Goal: Transaction & Acquisition: Purchase product/service

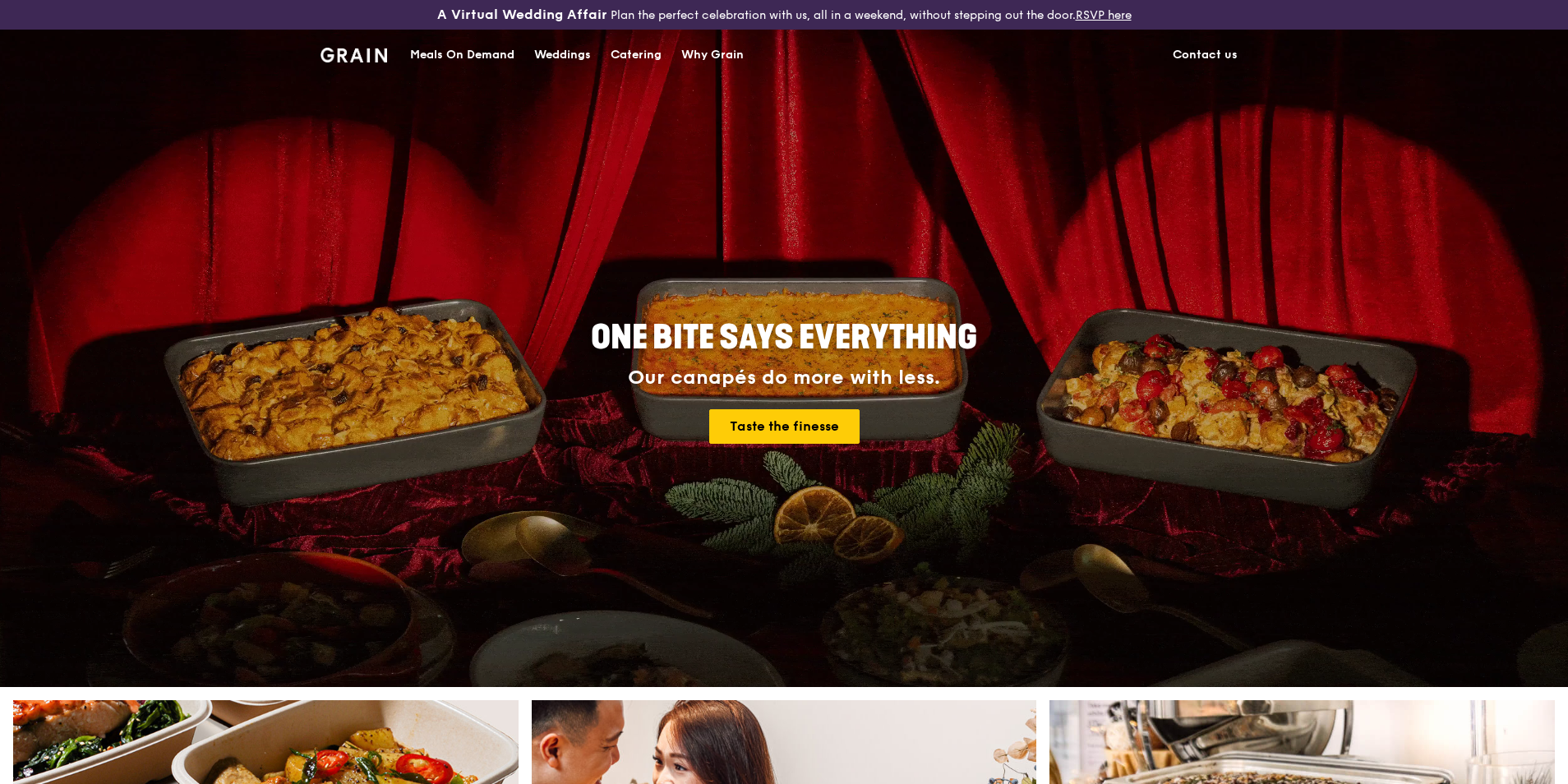
click at [464, 50] on div "Meals On Demand" at bounding box center [461, 56] width 104 height 50
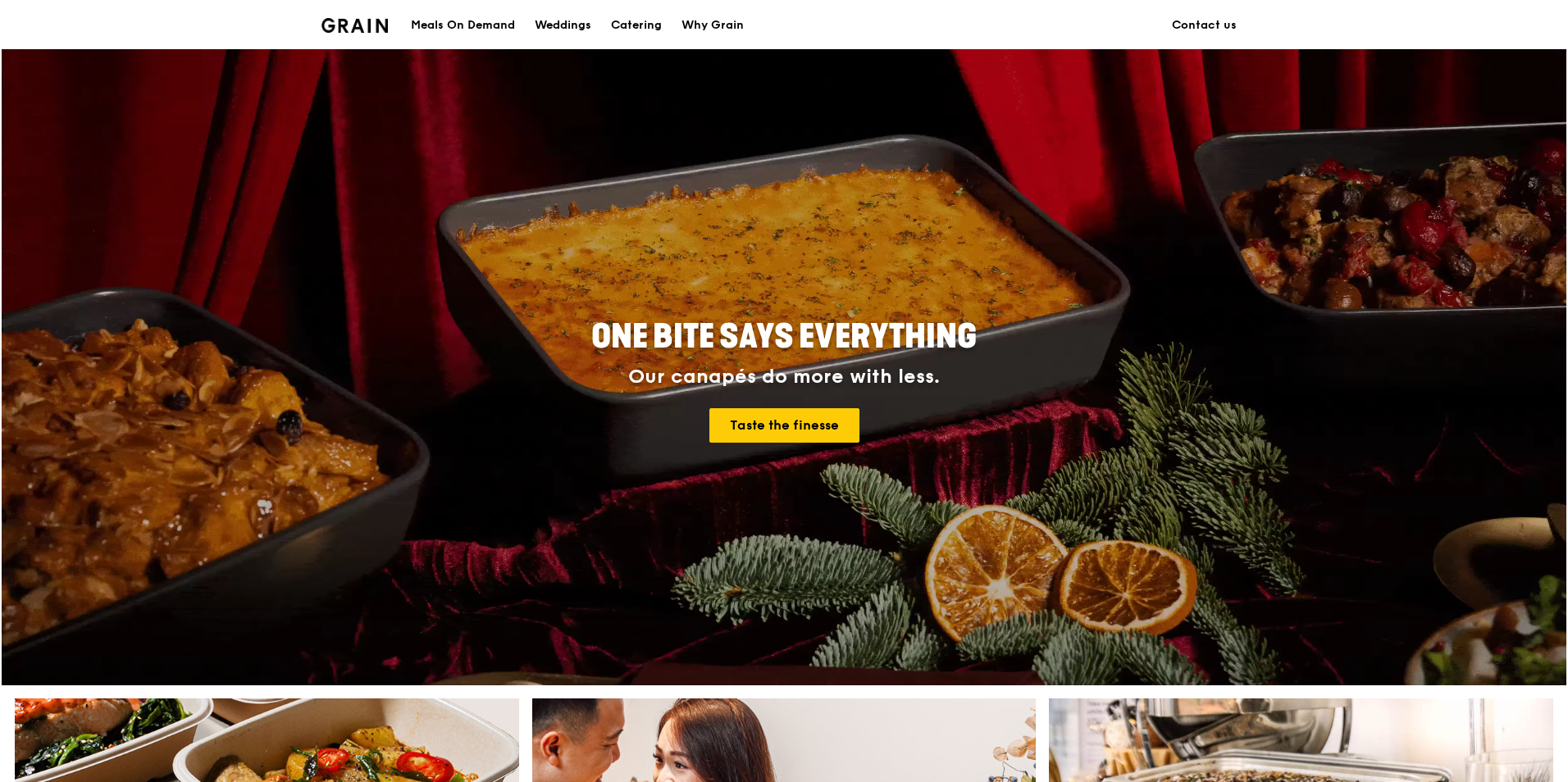
scroll to position [328, 0]
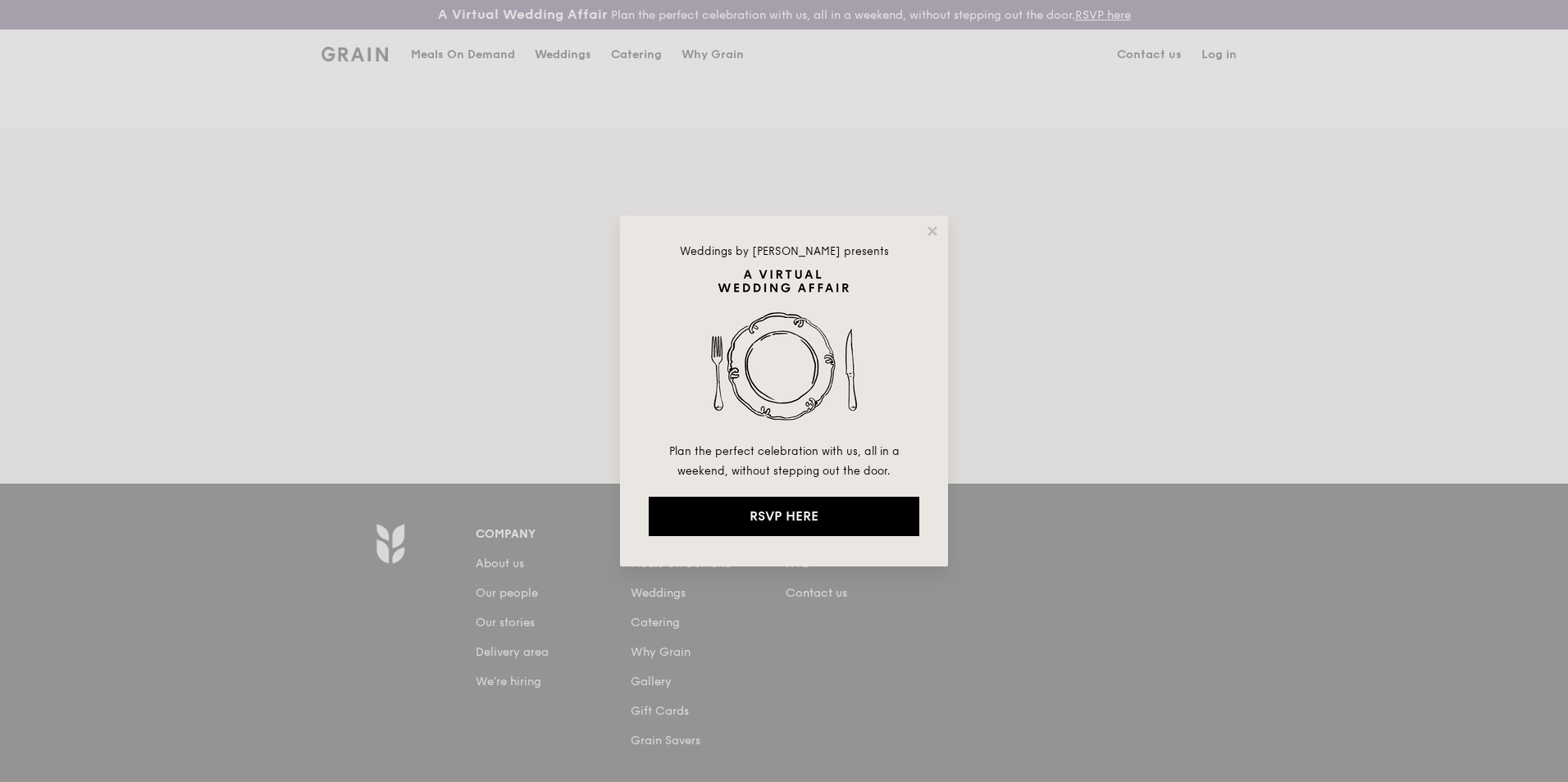
click at [933, 233] on icon at bounding box center [931, 231] width 9 height 9
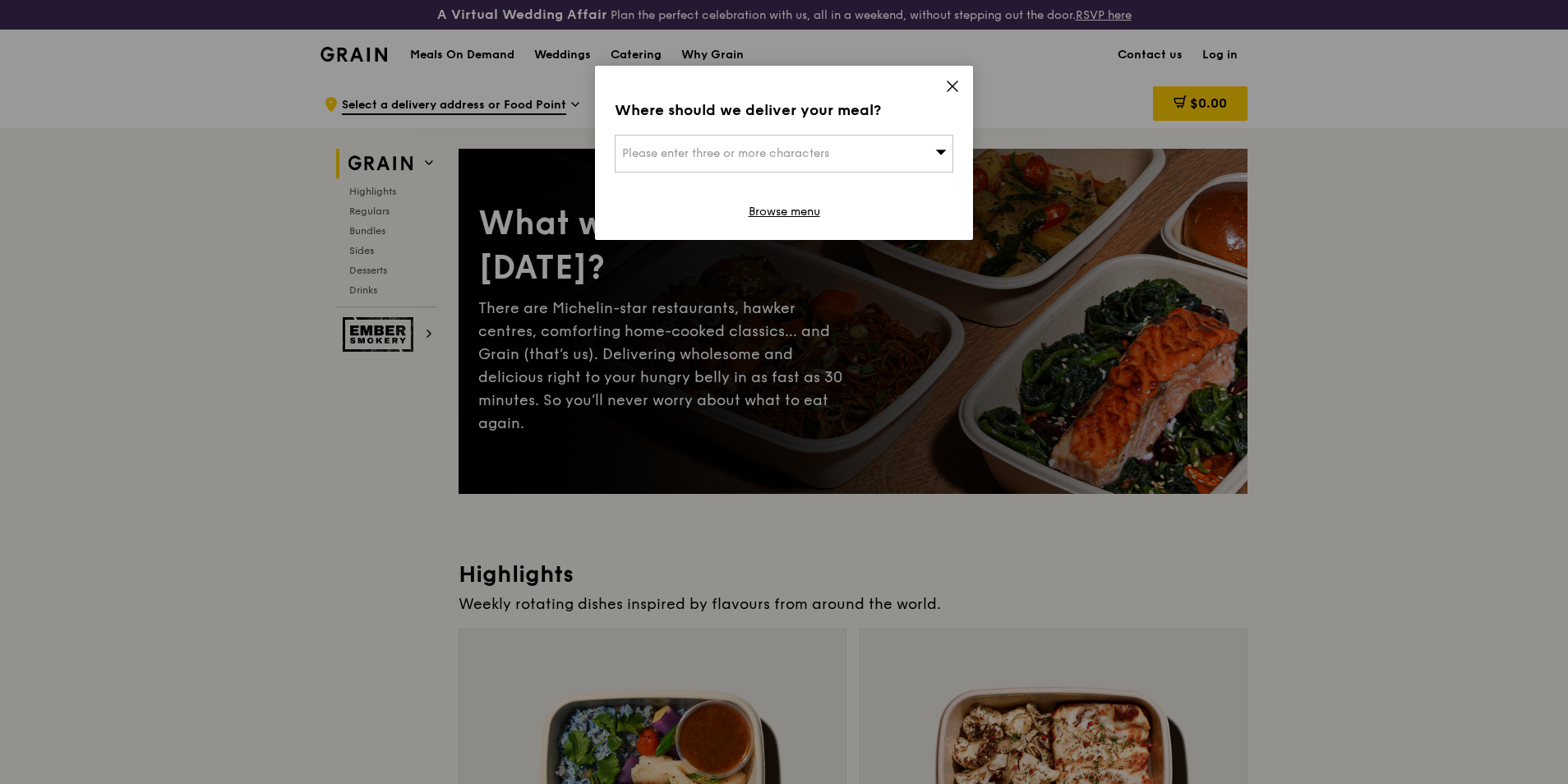
click at [950, 148] on div "Please enter three or more characters" at bounding box center [784, 154] width 338 height 38
click at [840, 151] on input "search" at bounding box center [784, 154] width 337 height 36
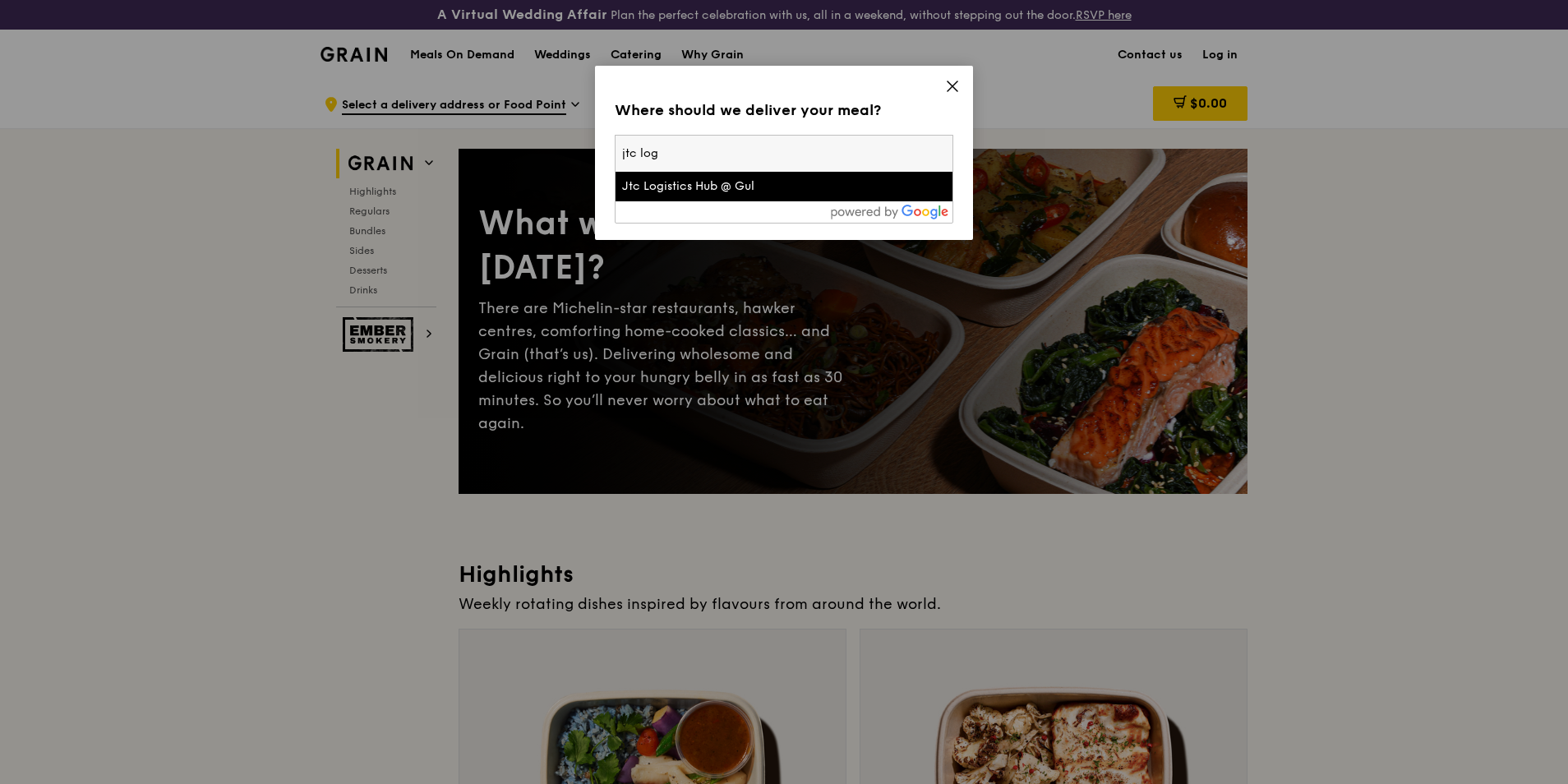
type input "jtc log"
click at [761, 186] on div "Jtc Logistics Hub @ Gul" at bounding box center [743, 187] width 243 height 17
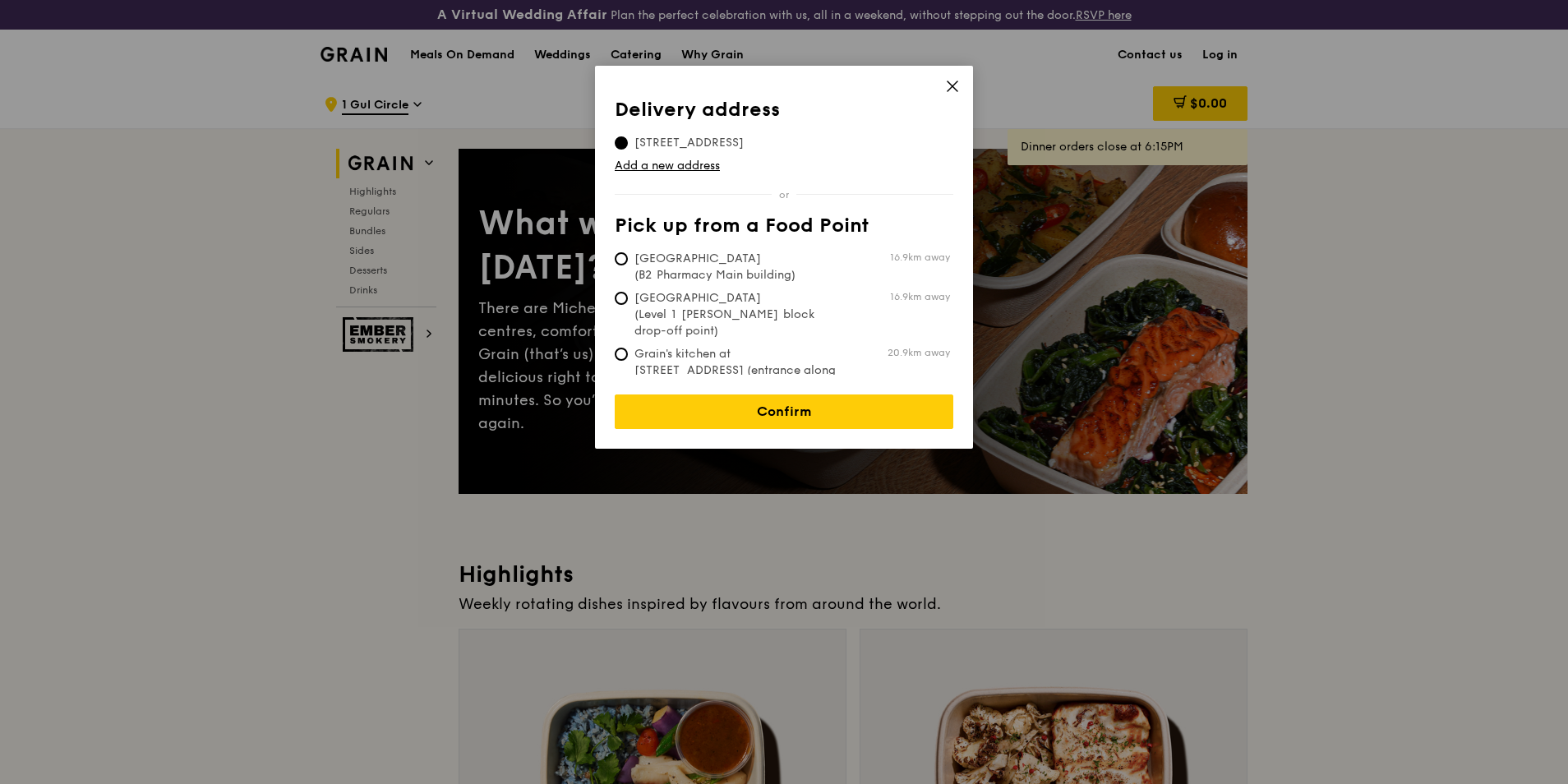
click at [871, 395] on link "Confirm" at bounding box center [784, 412] width 338 height 35
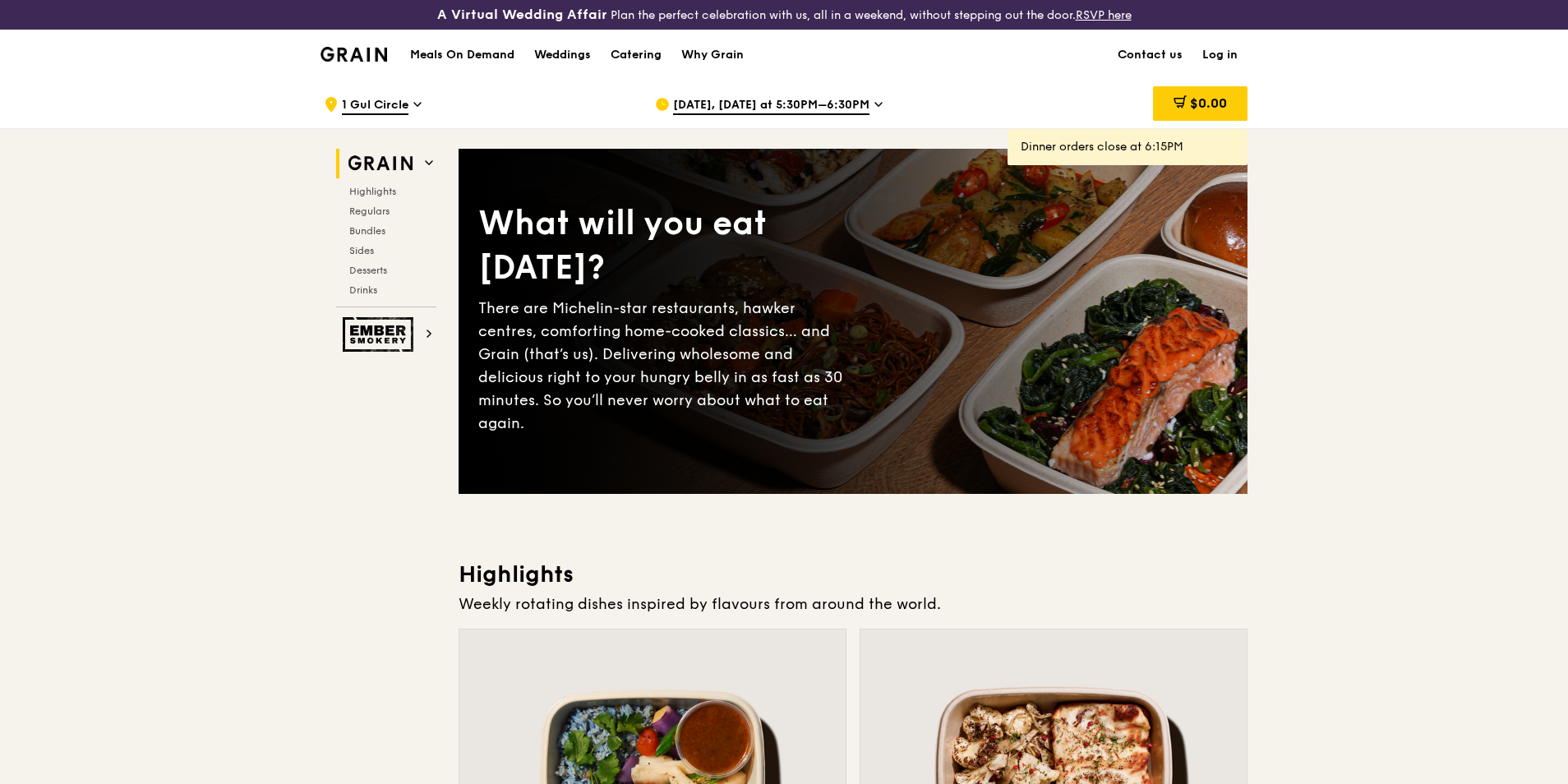
click at [847, 108] on span "Sep 25, Today at 5:30PM–6:30PM" at bounding box center [772, 106] width 196 height 18
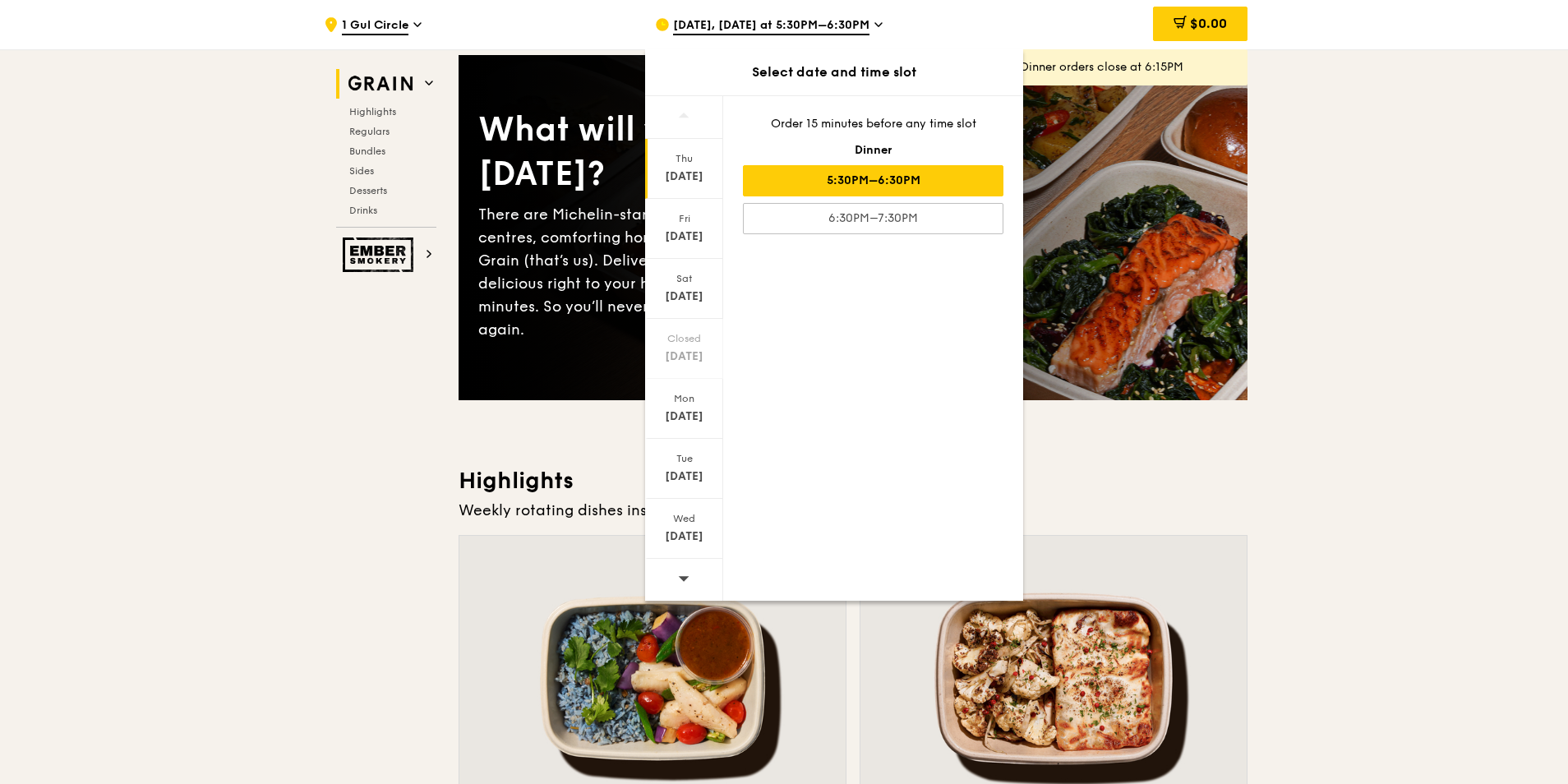
scroll to position [82, 0]
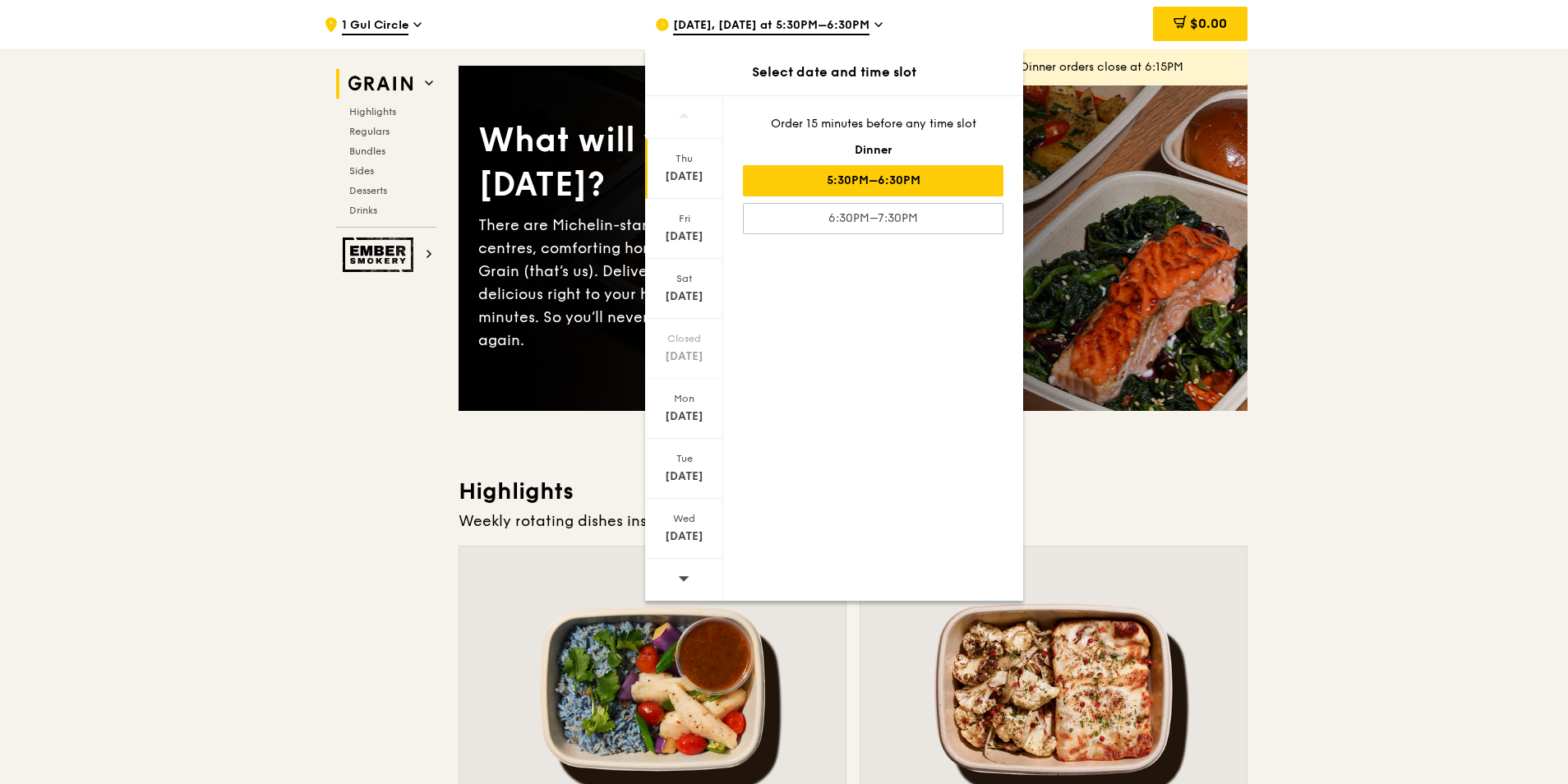
click at [677, 577] on div at bounding box center [683, 580] width 78 height 42
drag, startPoint x: 677, startPoint y: 577, endPoint x: 690, endPoint y: 587, distance: 16.4
click at [690, 587] on div at bounding box center [683, 580] width 78 height 42
click at [684, 583] on icon at bounding box center [684, 579] width 12 height 12
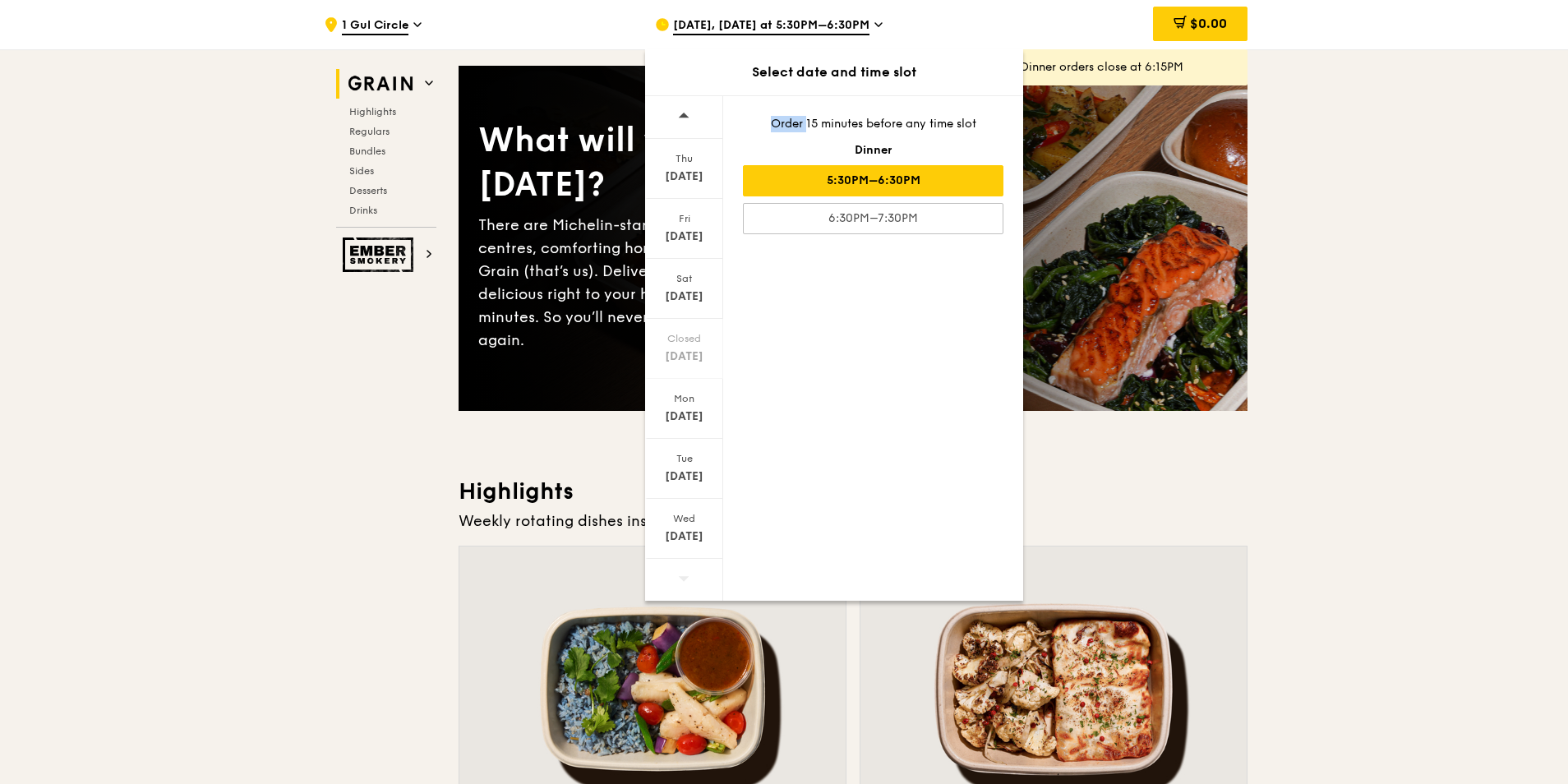
click at [684, 583] on icon at bounding box center [684, 579] width 12 height 12
drag, startPoint x: 684, startPoint y: 583, endPoint x: 846, endPoint y: 504, distance: 180.2
click at [846, 504] on div "Thu Oct 2 Fri Oct 3 Sat Oct 4 Closed Oct 5 Mon Oct 6 Tue Oct 7 Wed Oct 8 Order …" at bounding box center [833, 348] width 378 height 506
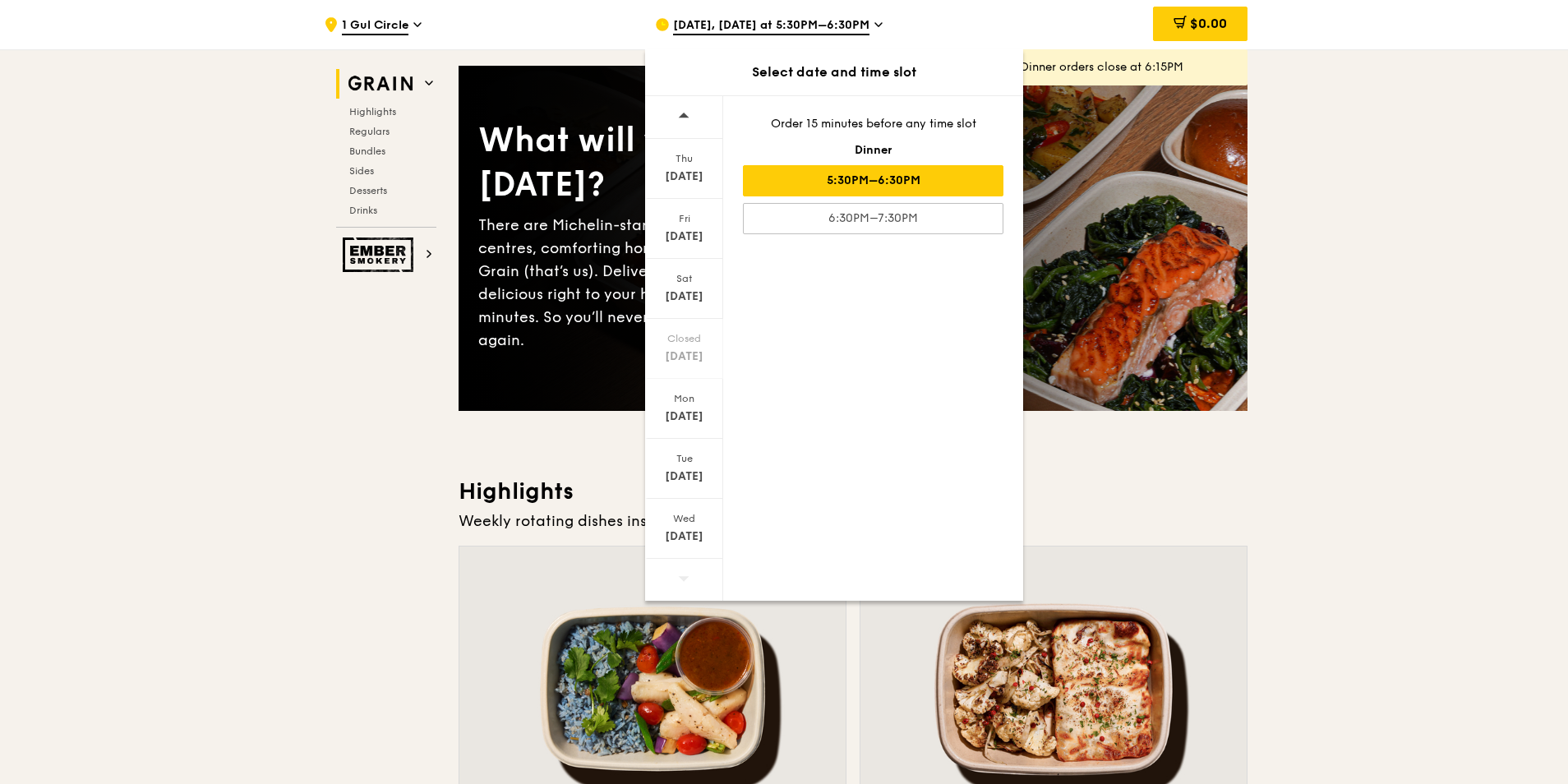
click at [696, 542] on div "Oct 8" at bounding box center [684, 537] width 73 height 17
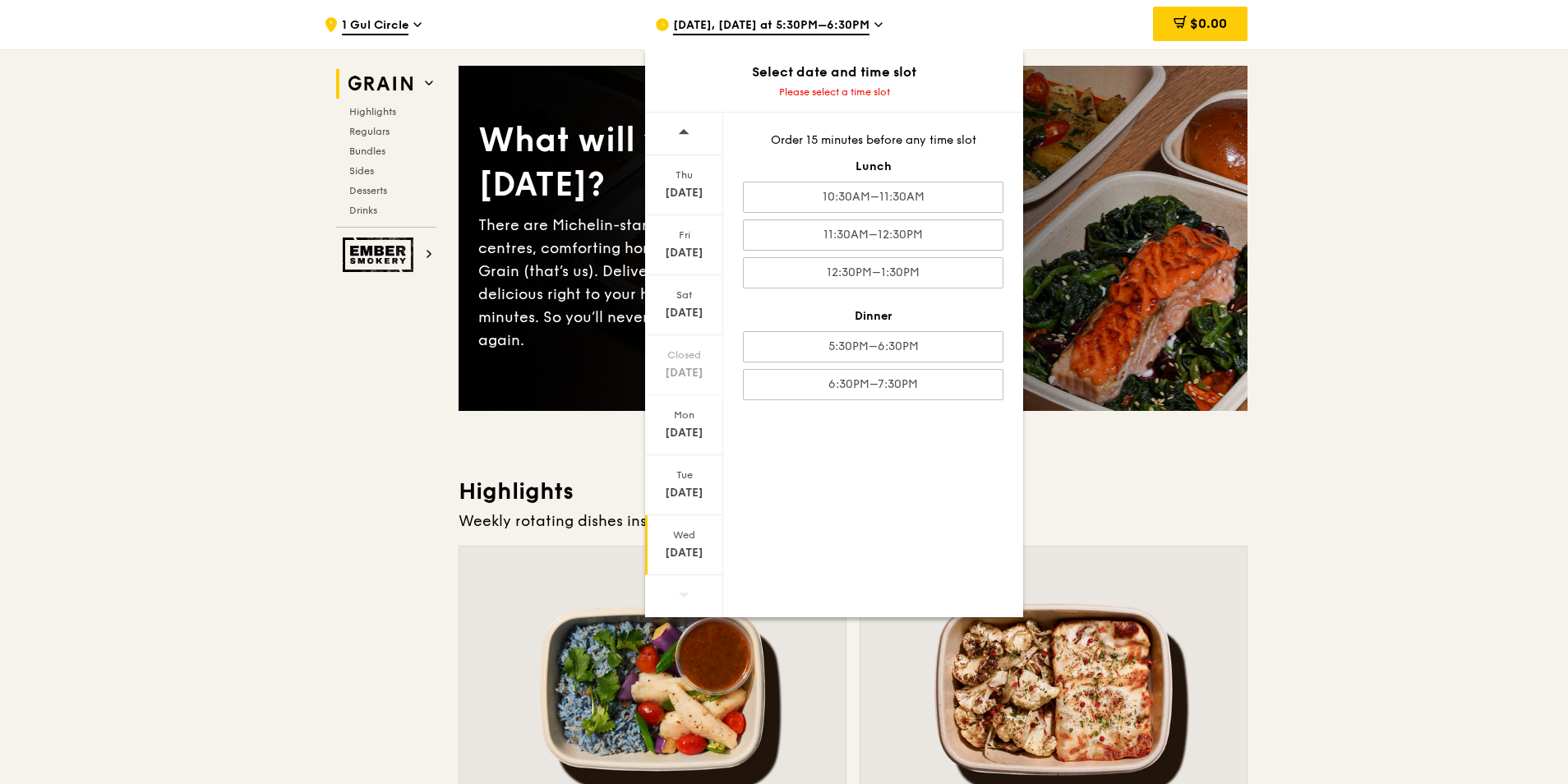
click at [887, 226] on div "11:30AM–12:30PM" at bounding box center [873, 234] width 261 height 31
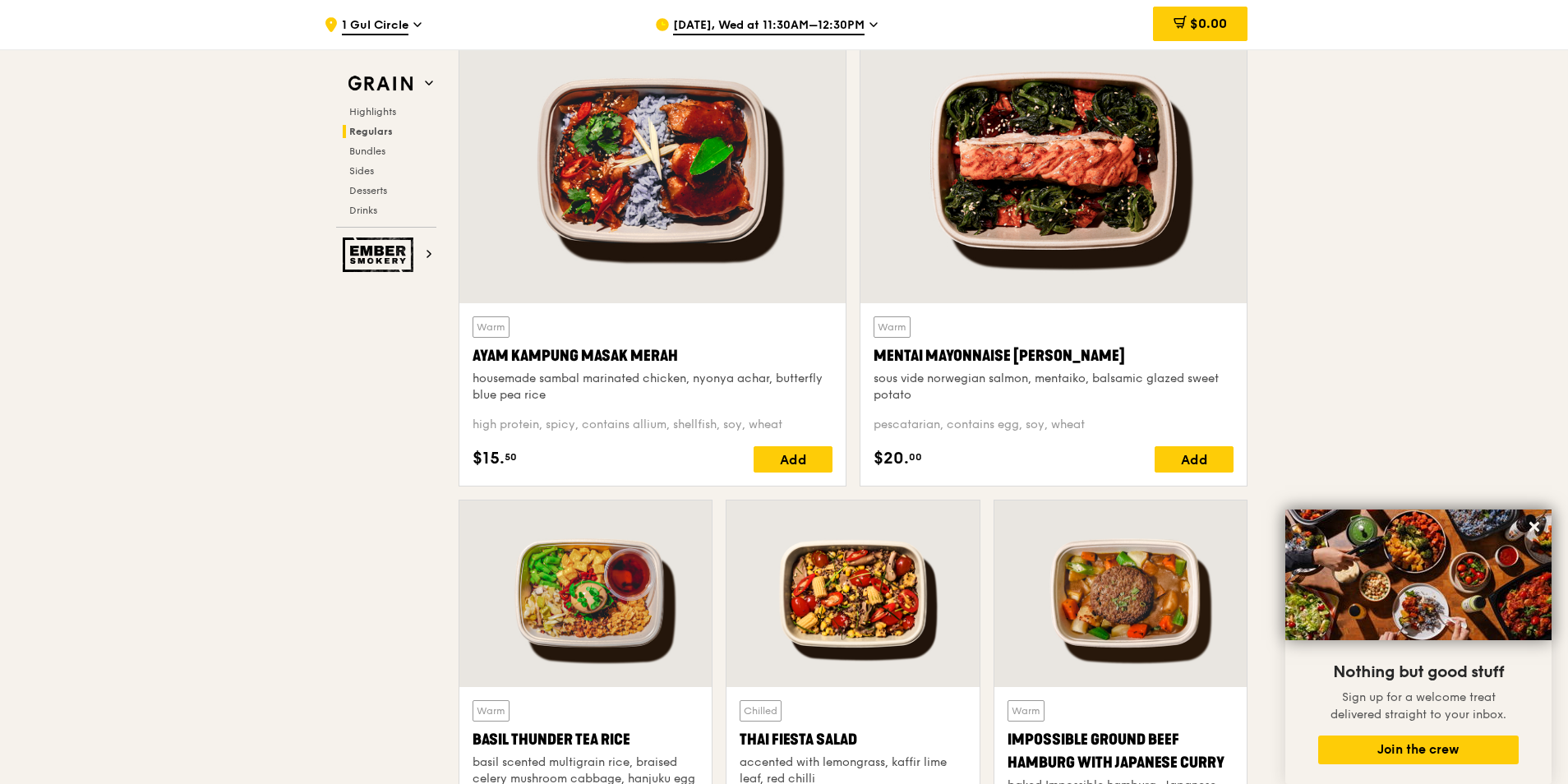
scroll to position [2302, 0]
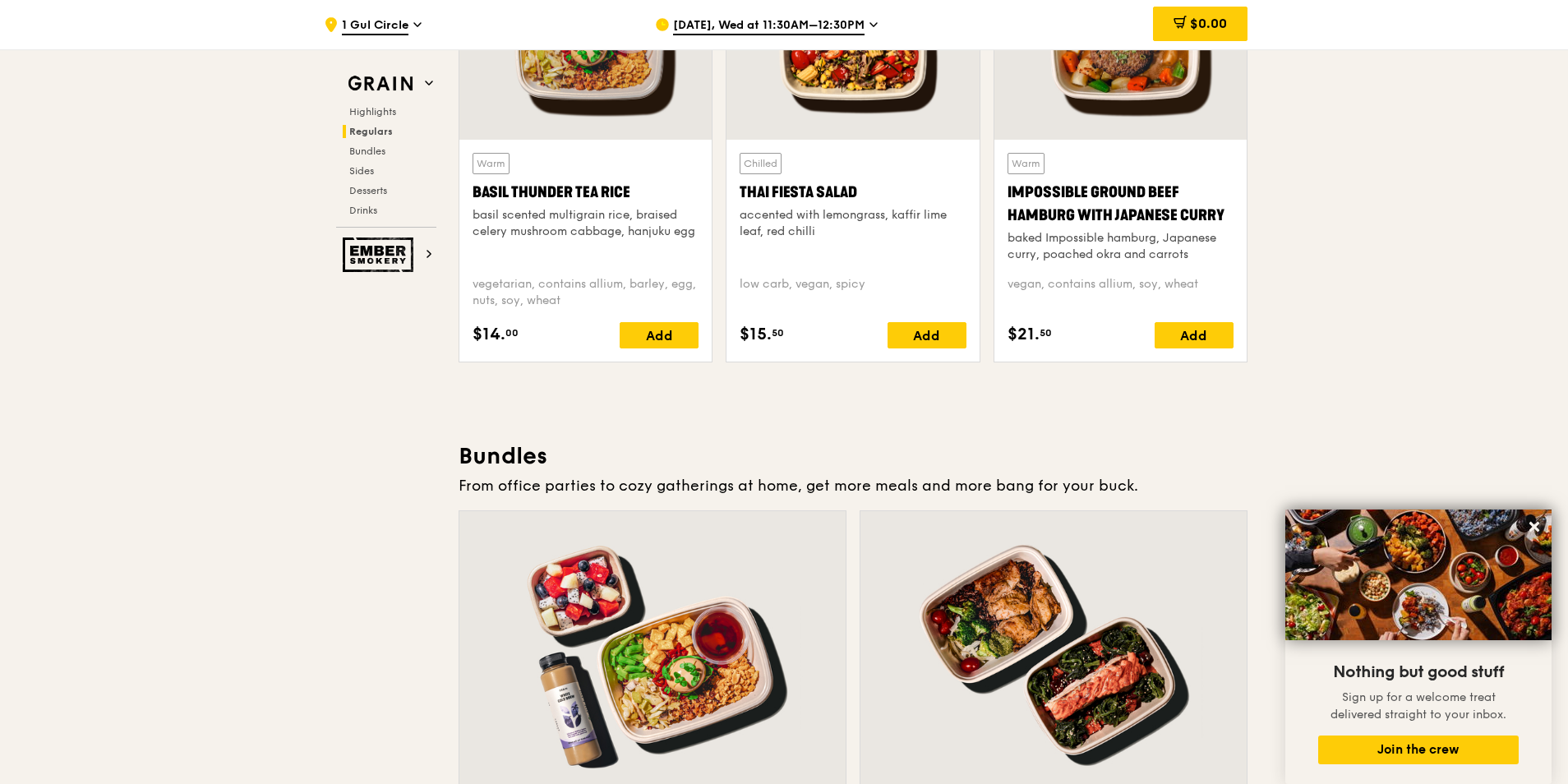
scroll to position [2548, 0]
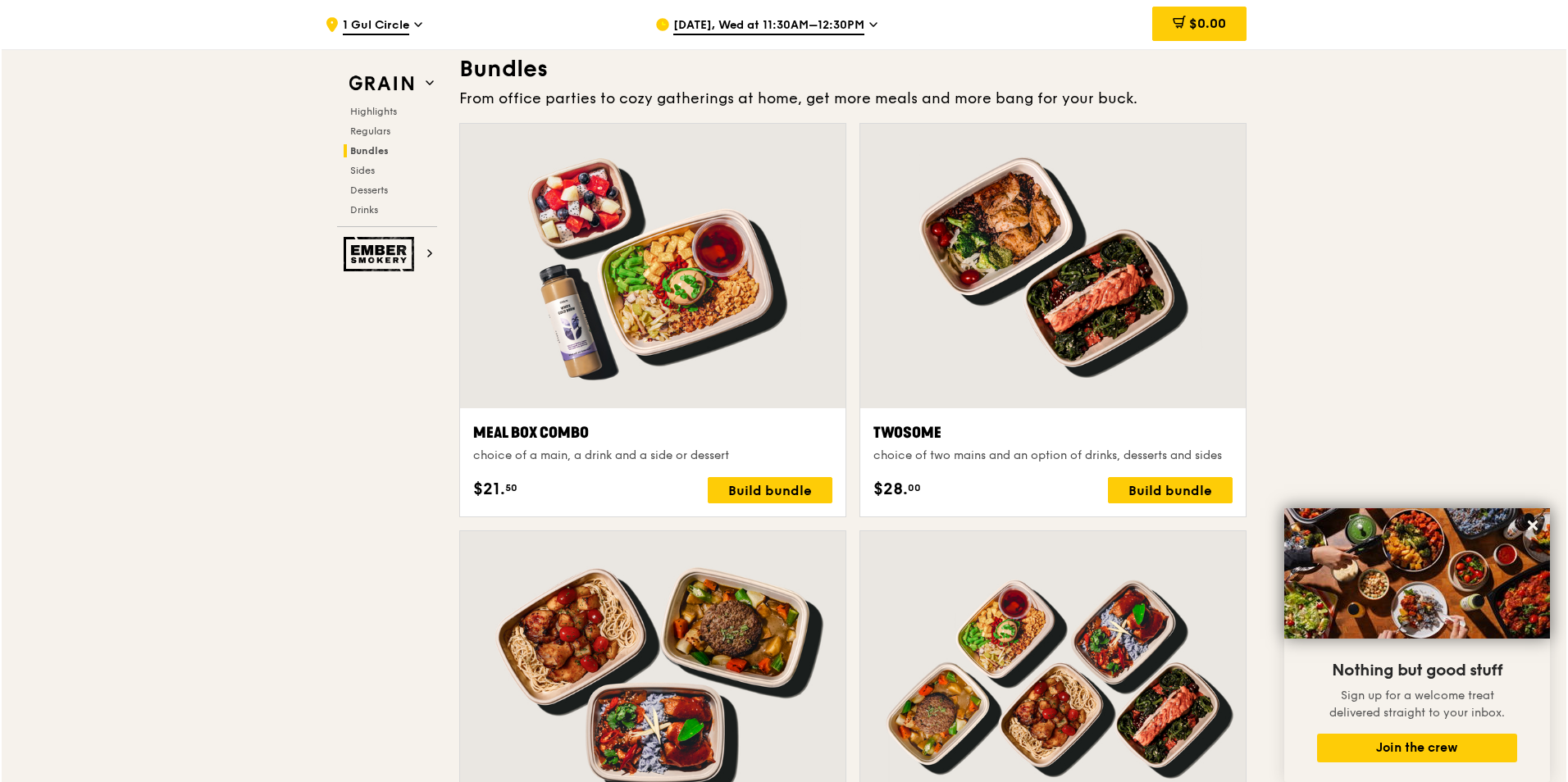
scroll to position [2871, 0]
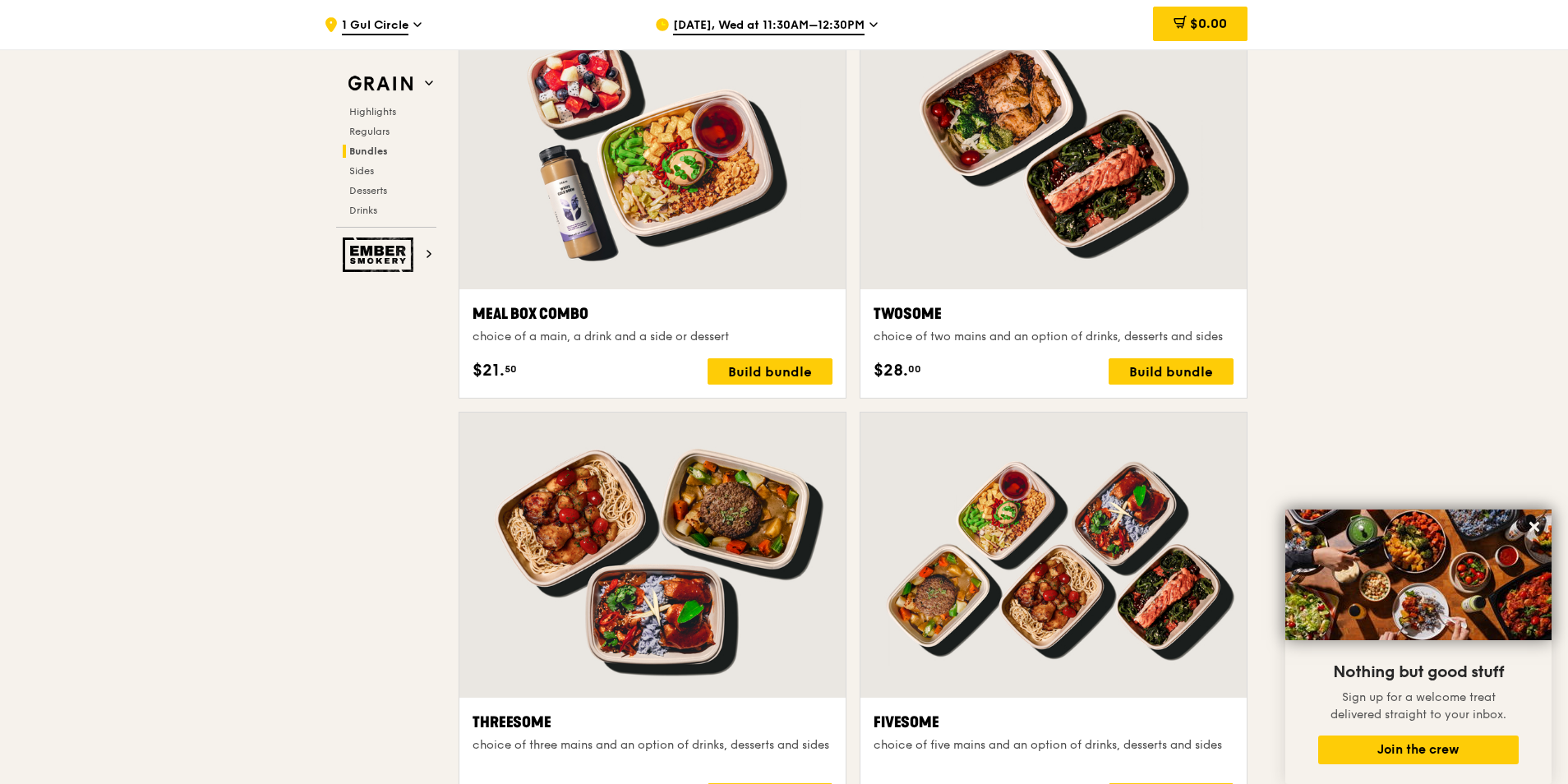
click at [691, 345] on div "Meal Box Combo choice of a main, a drink and a side or dessert $21. 50 Build bu…" at bounding box center [652, 343] width 360 height 82
click at [733, 360] on div "Build bundle" at bounding box center [770, 371] width 125 height 27
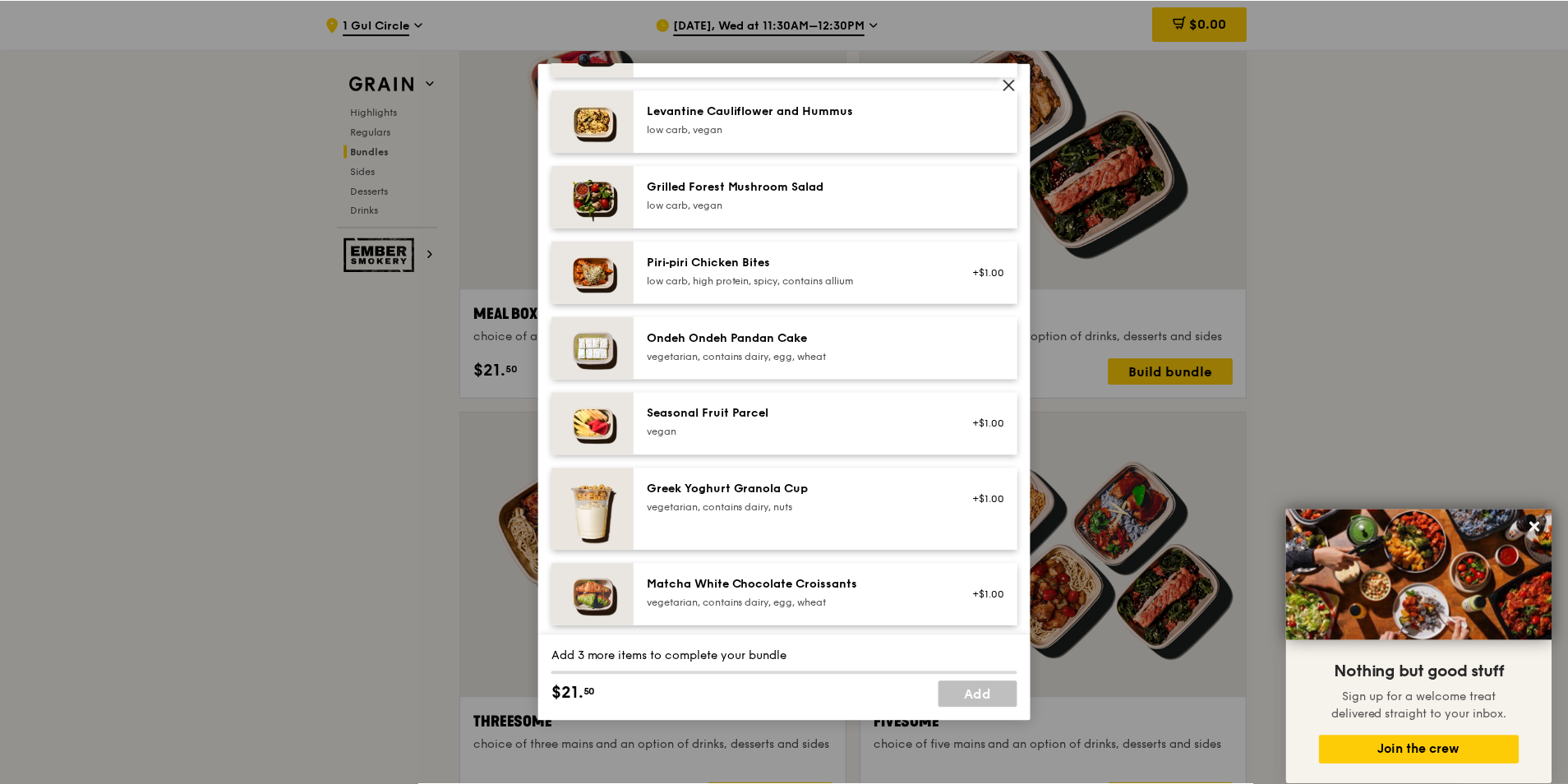
scroll to position [1069, 0]
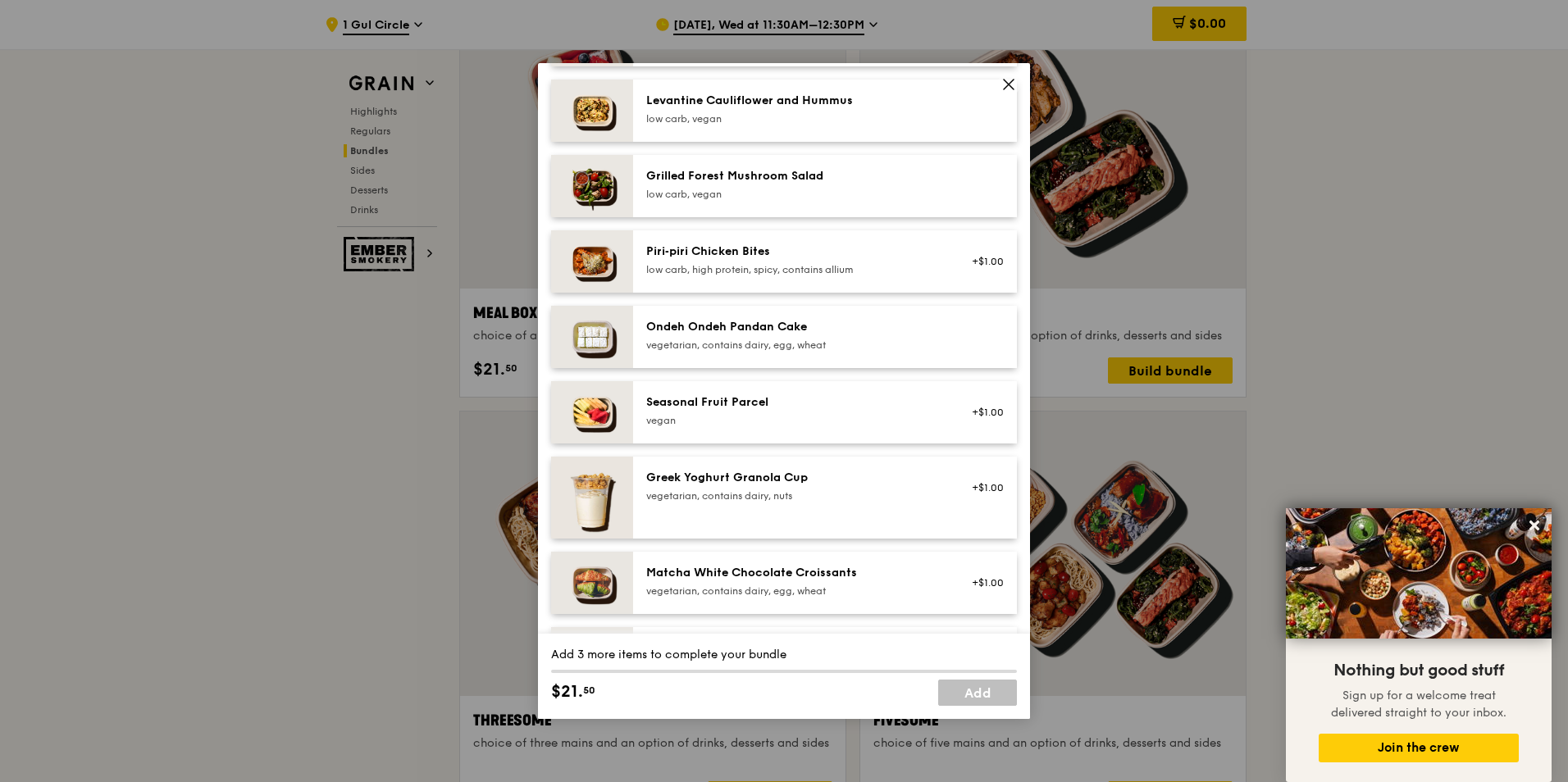
click at [1007, 84] on icon at bounding box center [1009, 84] width 15 height 15
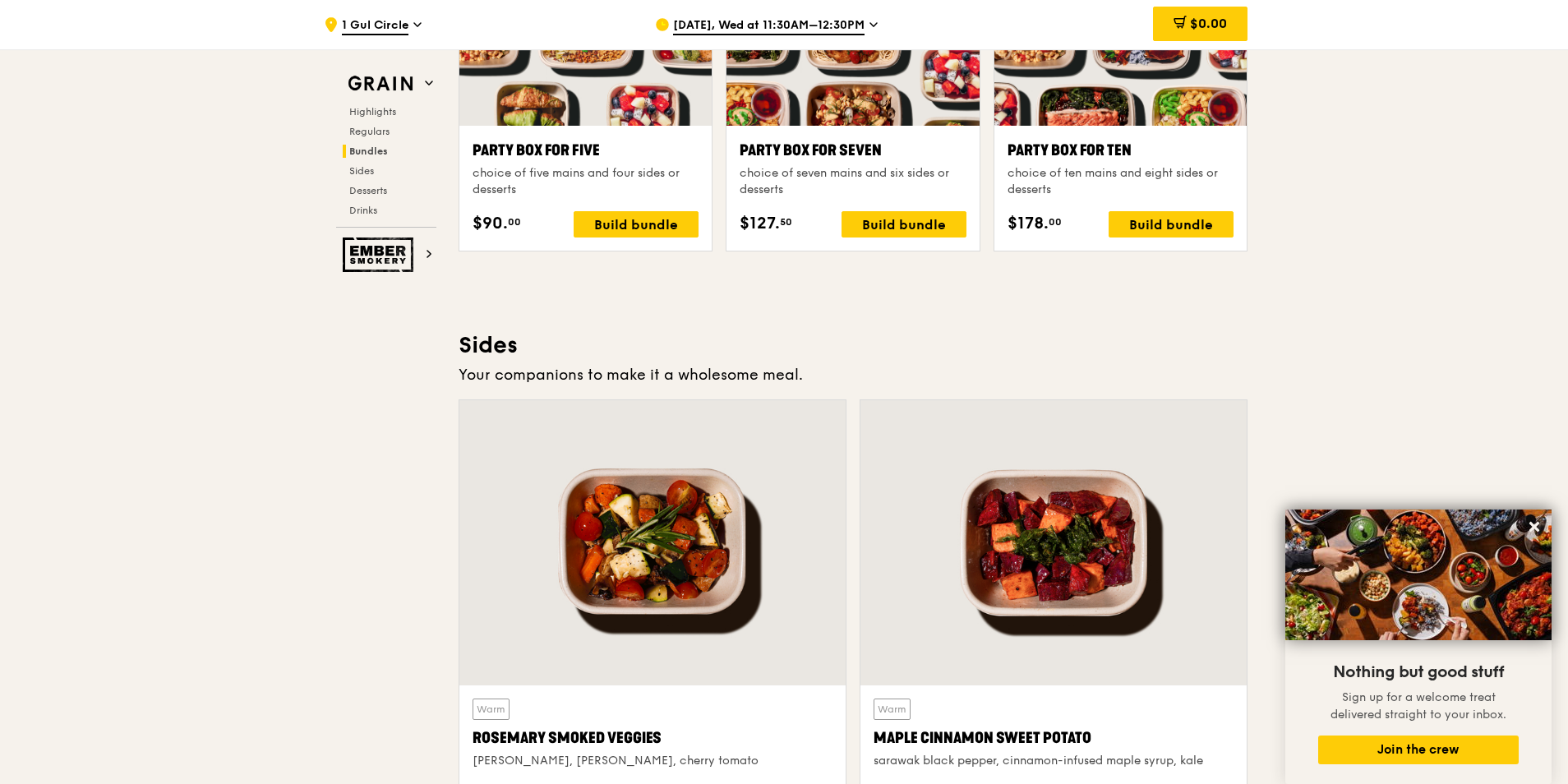
scroll to position [3864, 0]
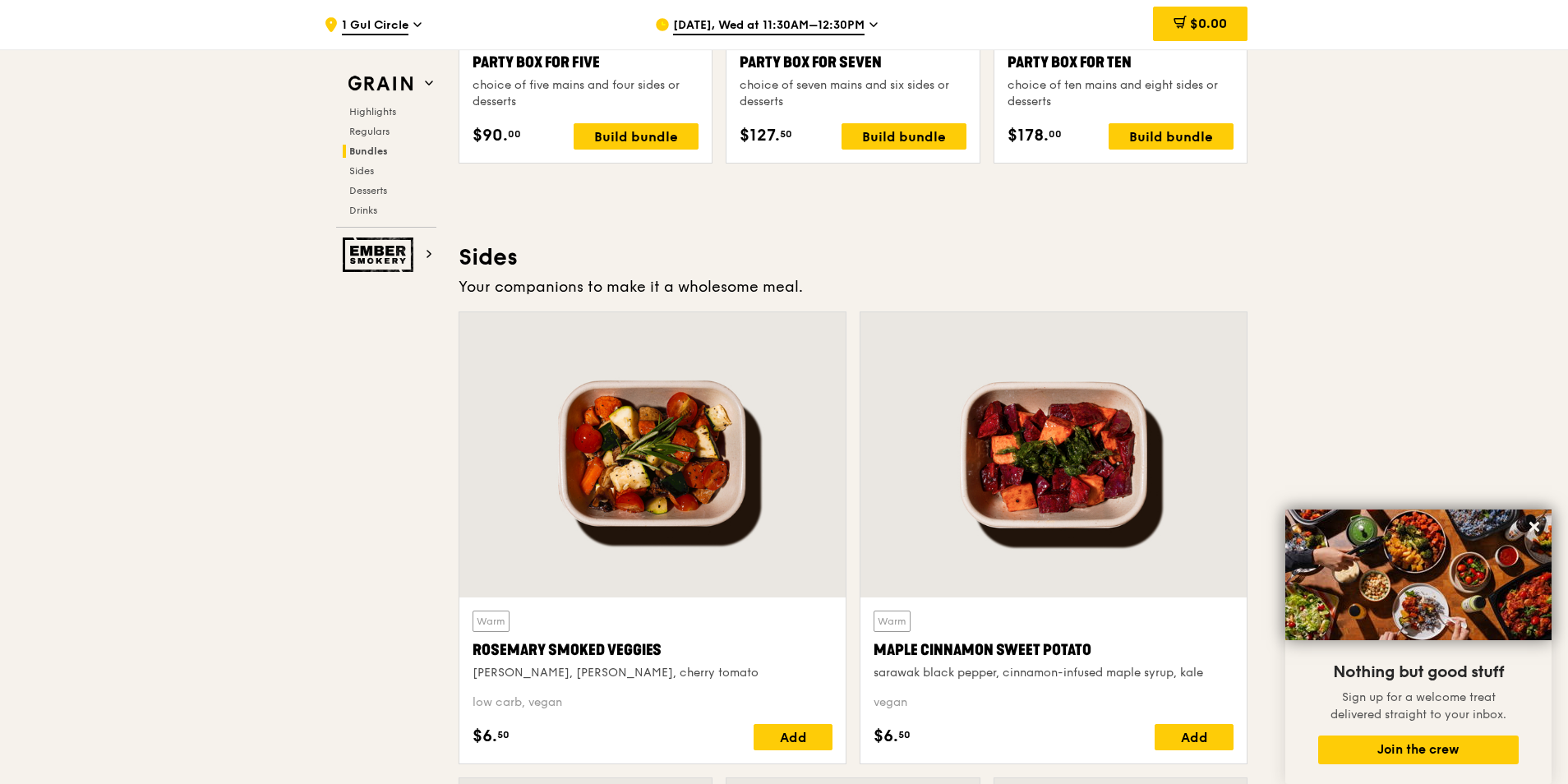
click at [1532, 527] on icon at bounding box center [1534, 527] width 10 height 10
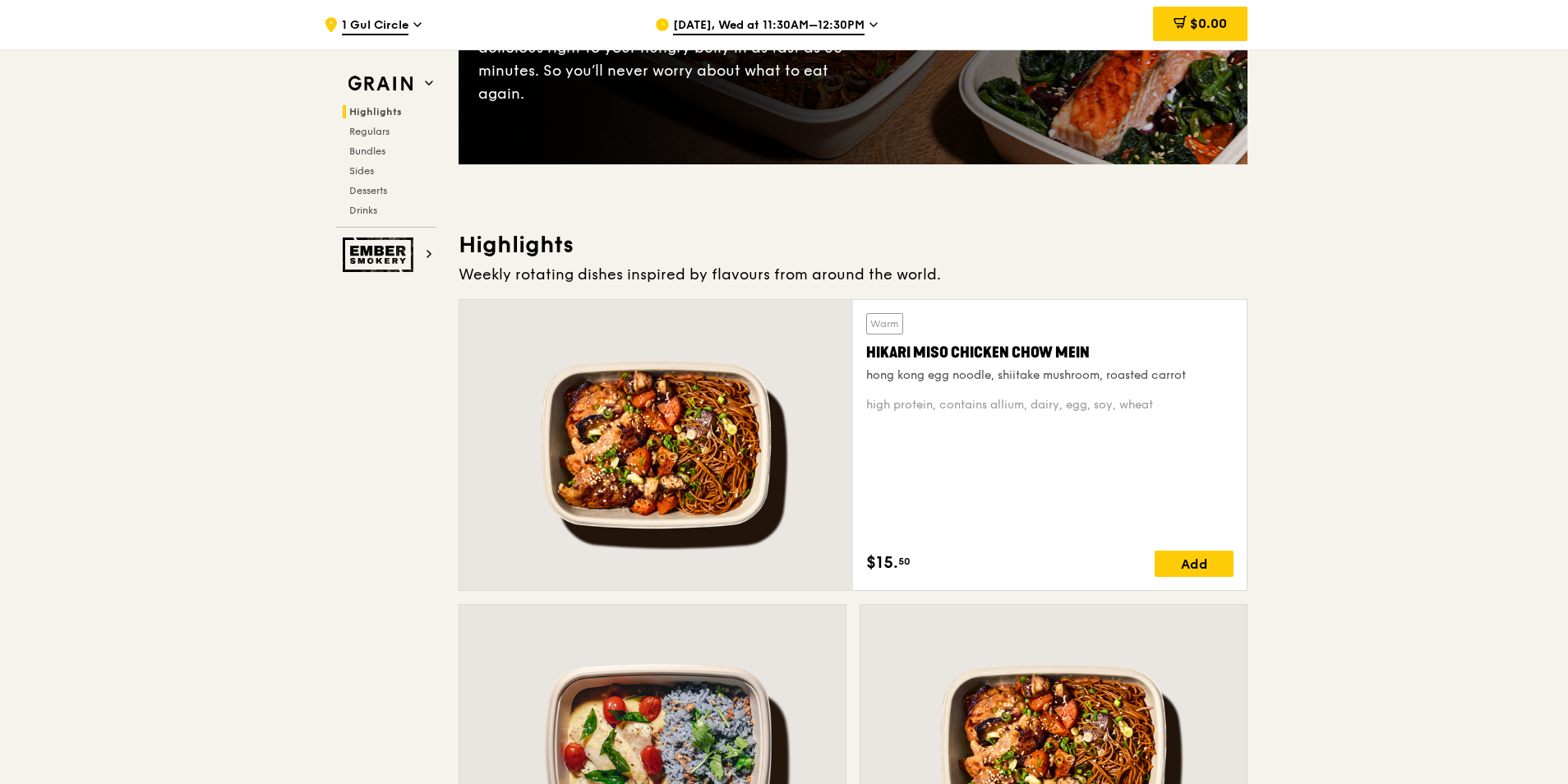
scroll to position [0, 0]
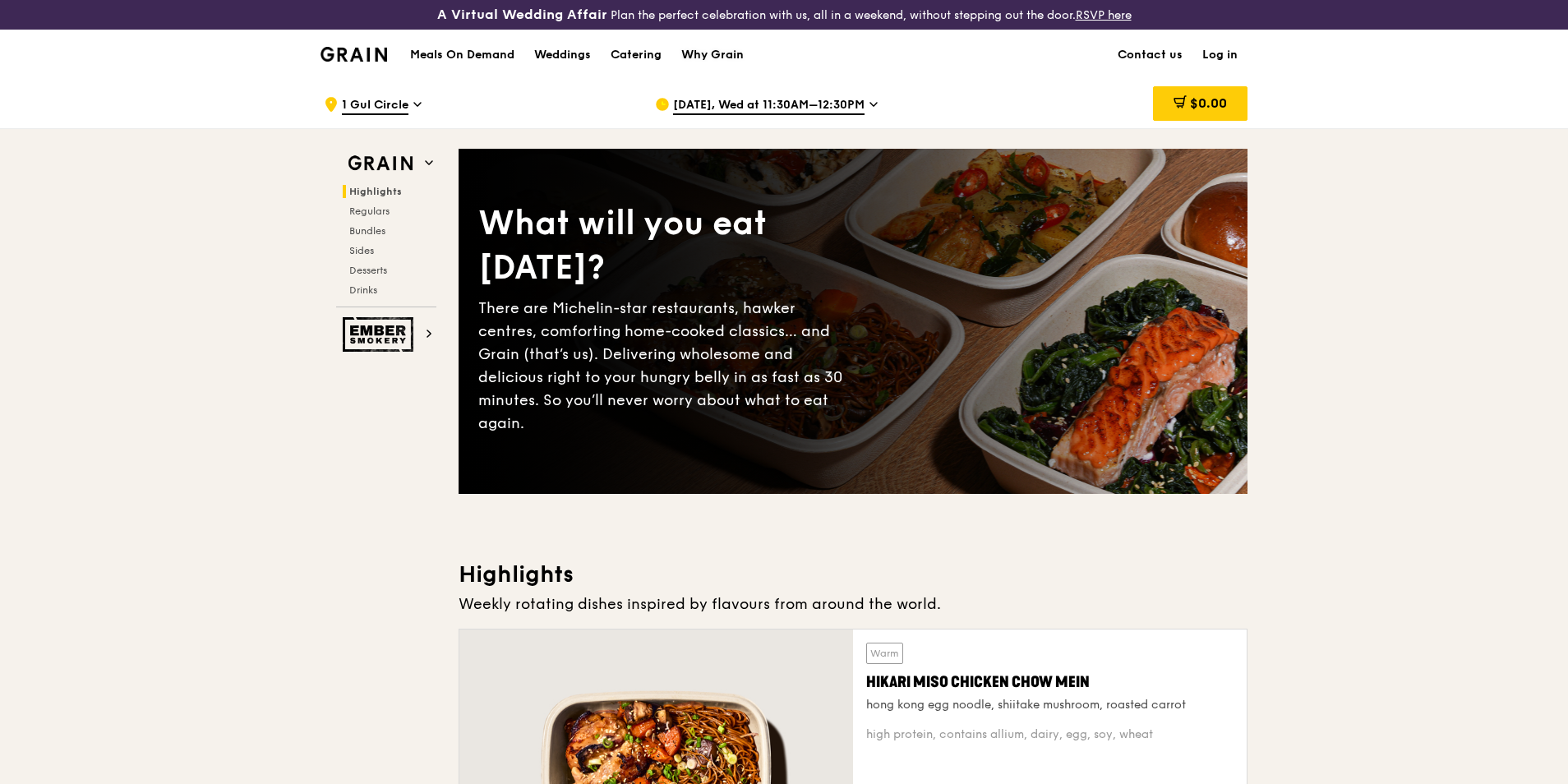
click at [723, 51] on div "Why Grain" at bounding box center [712, 56] width 62 height 50
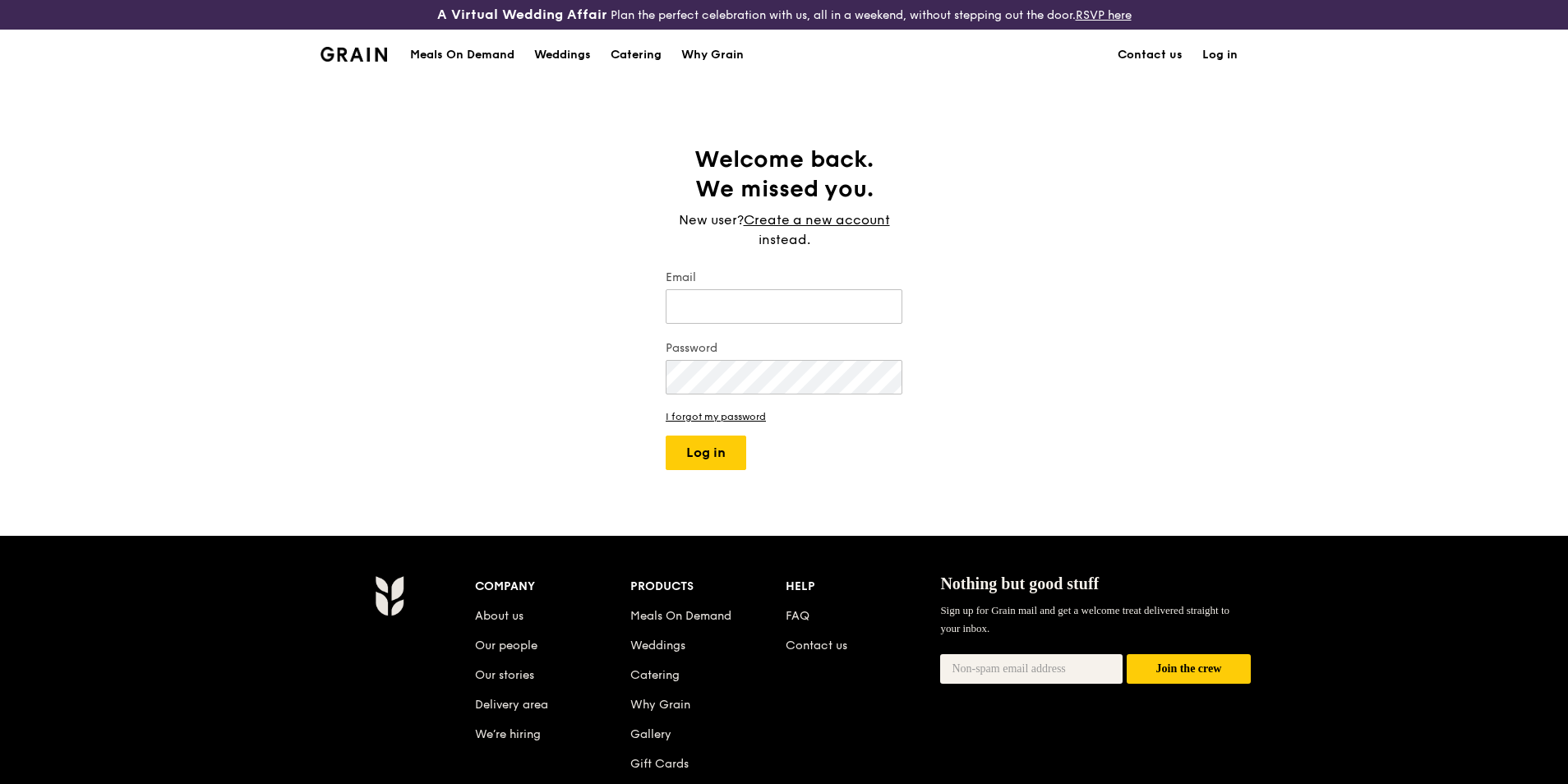
click at [473, 54] on div "Meals On Demand" at bounding box center [461, 56] width 104 height 50
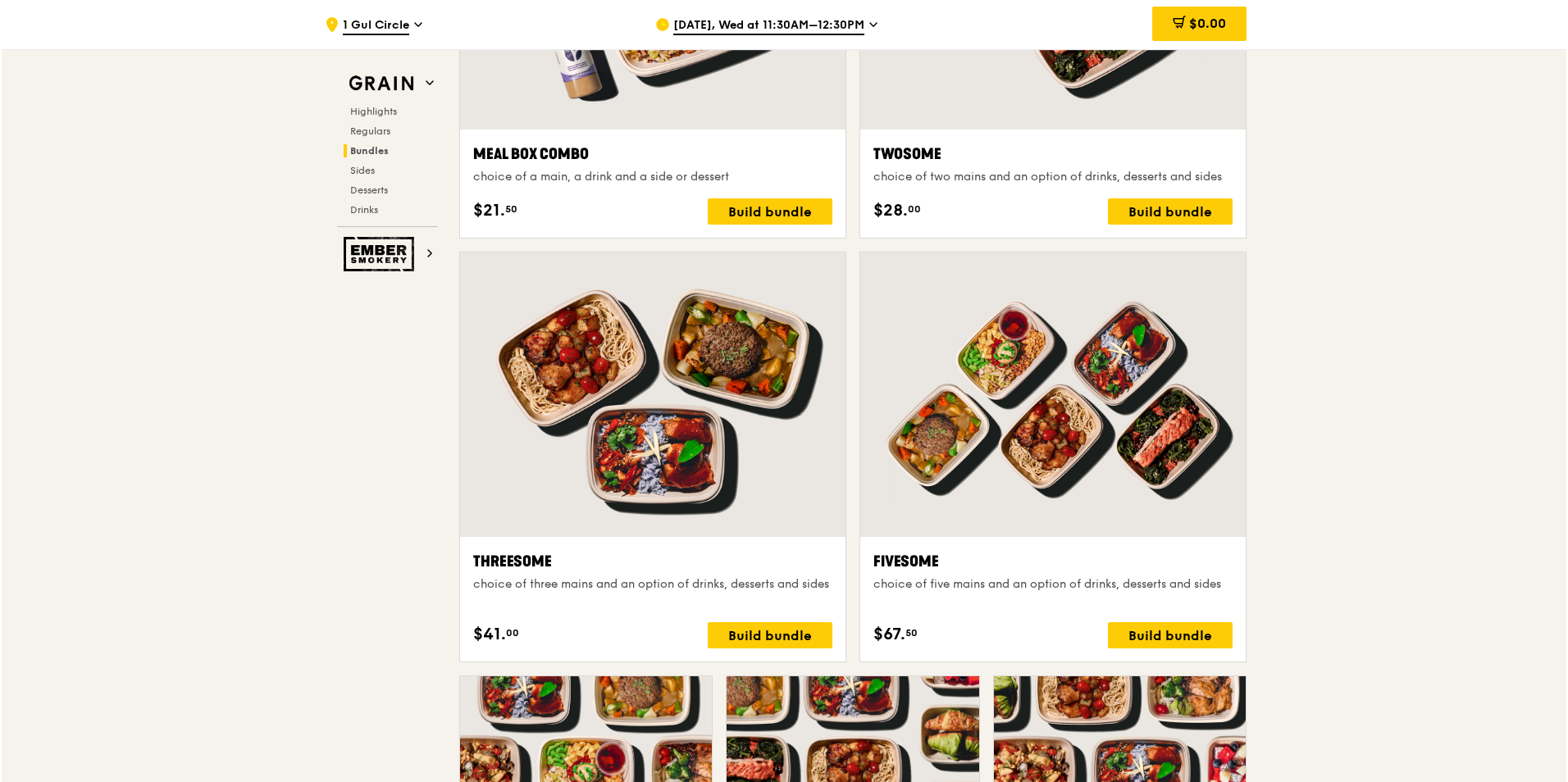
scroll to position [3198, 0]
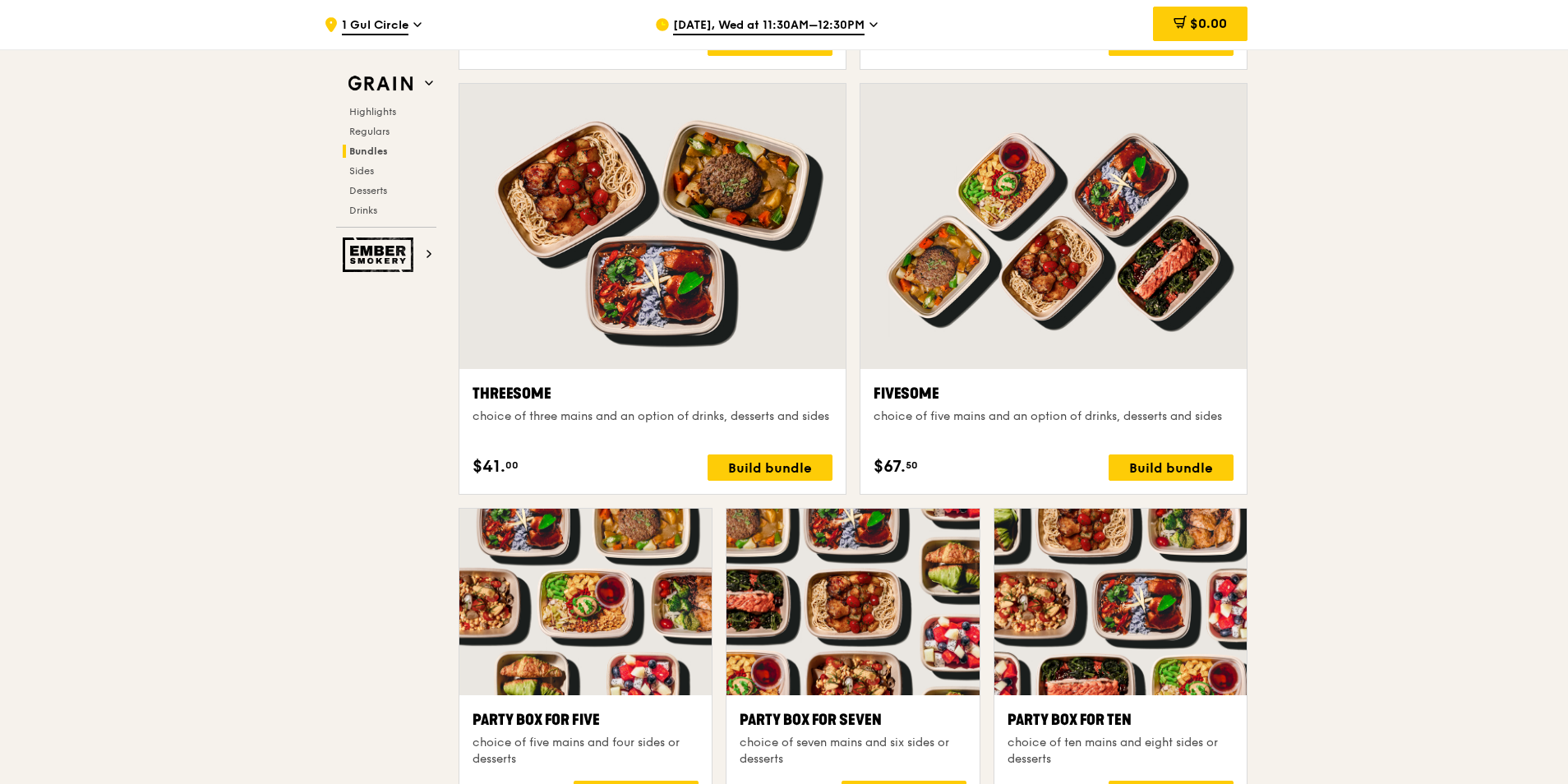
click at [1183, 273] on div at bounding box center [1052, 226] width 386 height 285
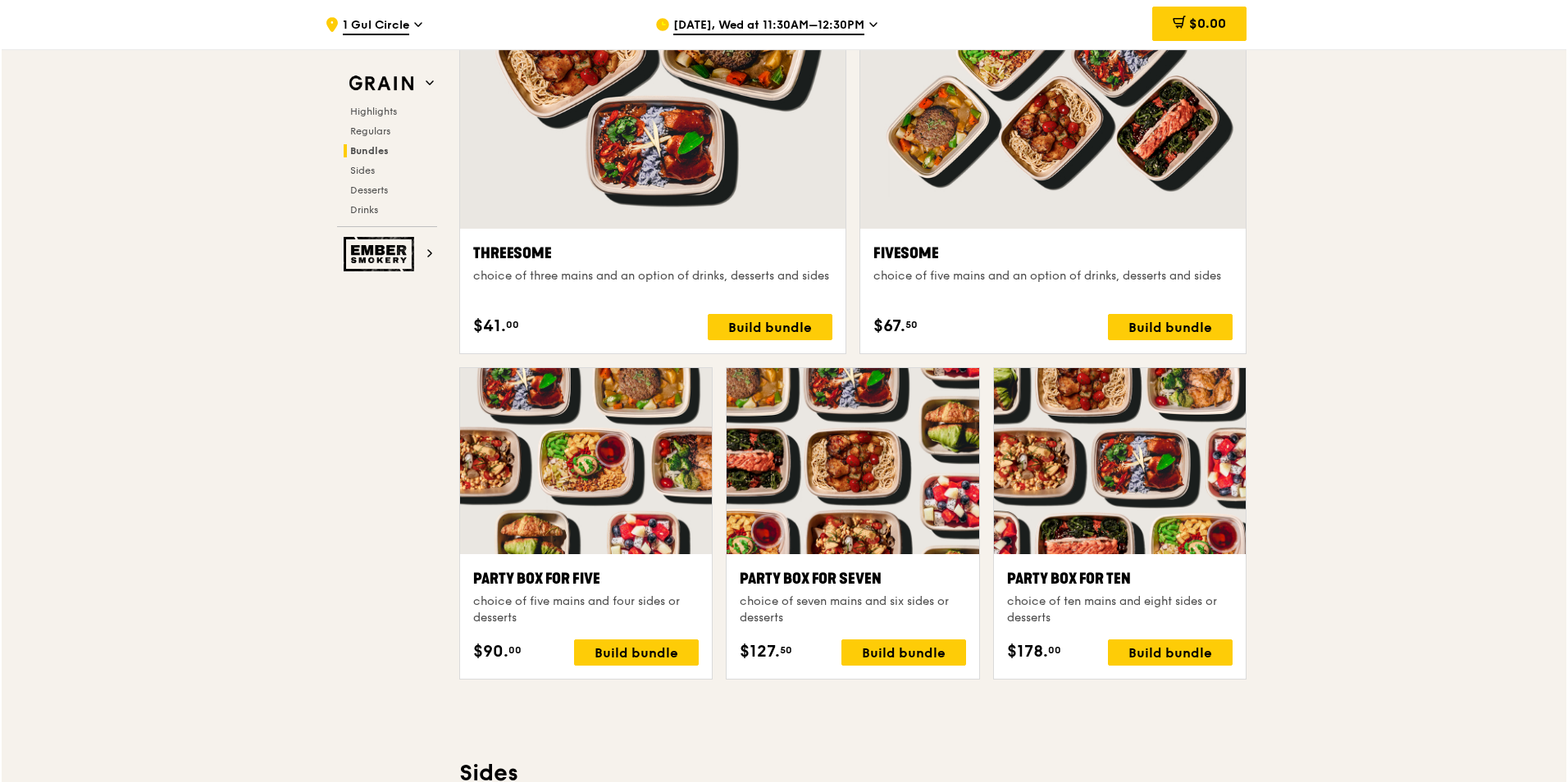
scroll to position [3510, 0]
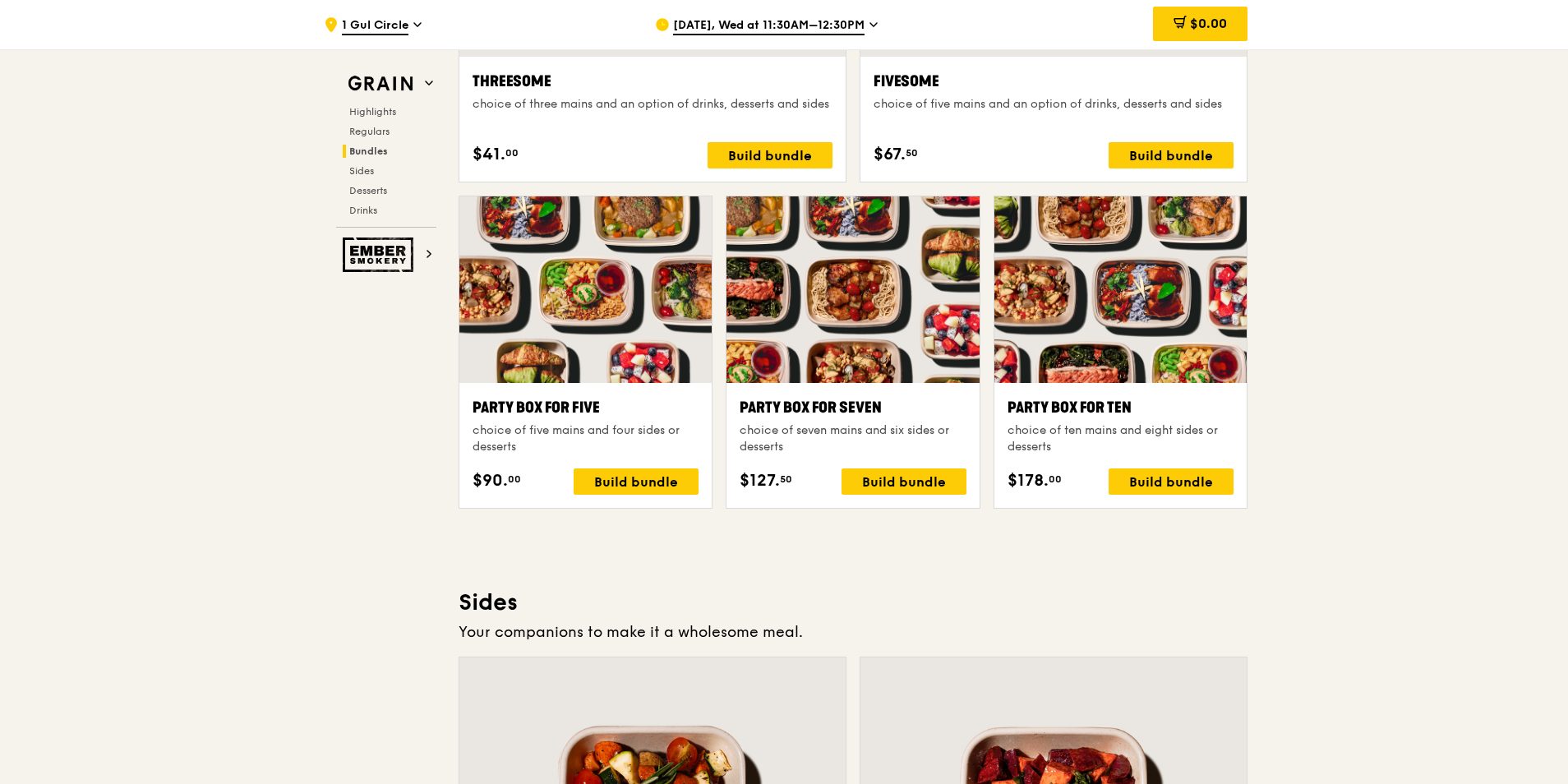
click at [886, 349] on div at bounding box center [852, 290] width 252 height 187
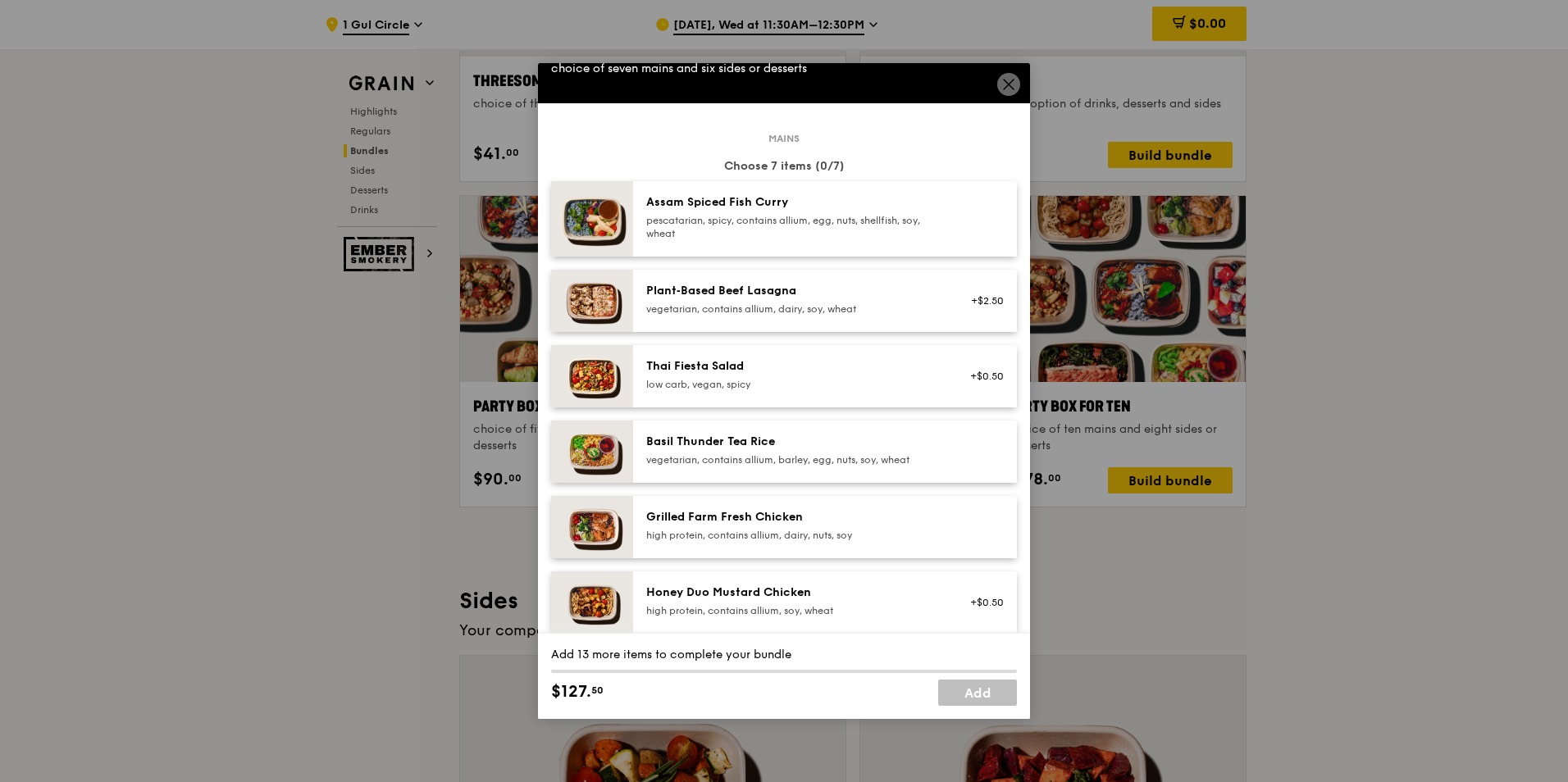
scroll to position [82, 0]
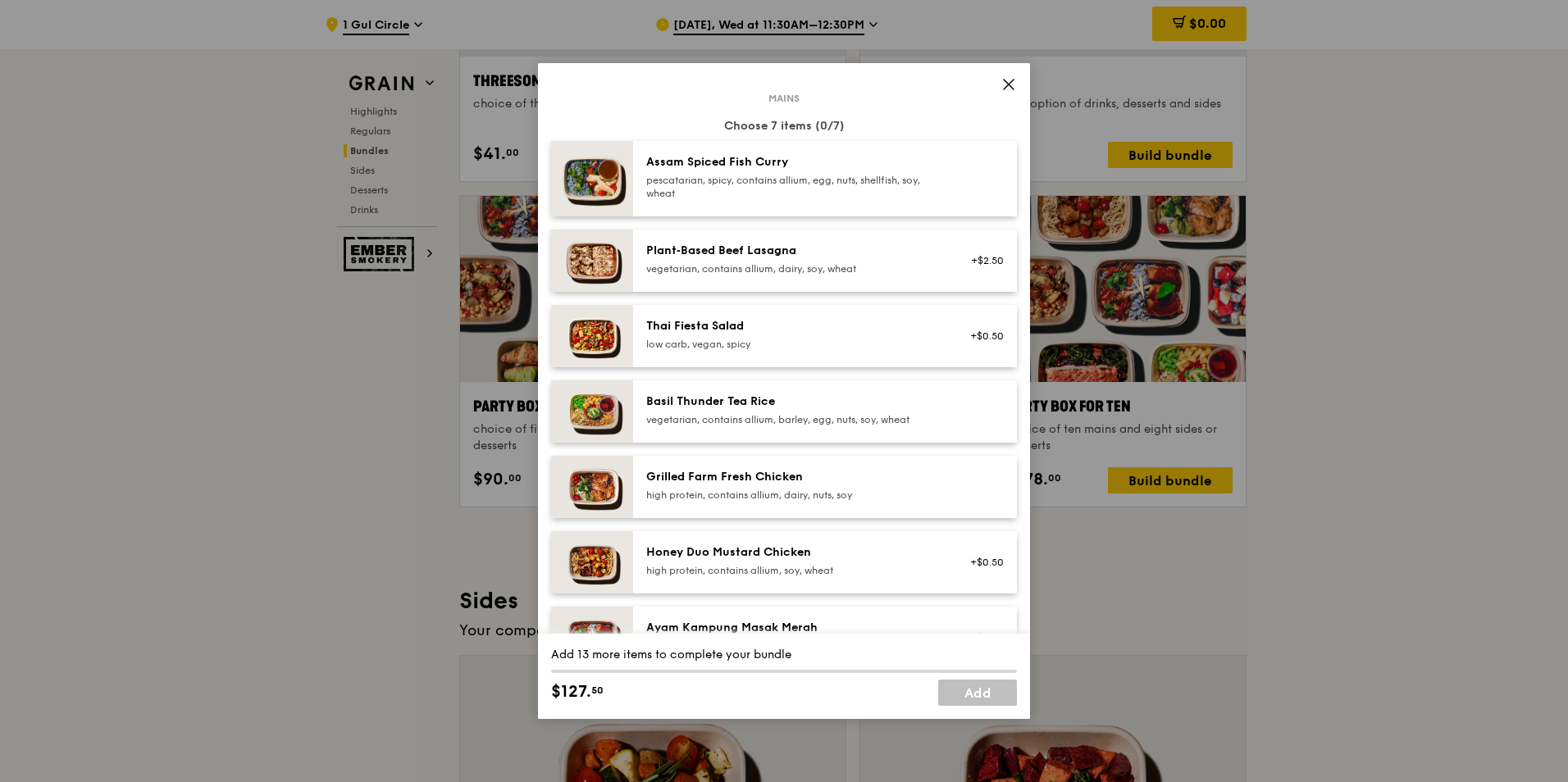
click at [849, 419] on div "vegetarian, contains allium, barley, egg, nuts, soy, wheat" at bounding box center [793, 420] width 294 height 13
click at [969, 419] on link "Remove" at bounding box center [985, 416] width 38 height 12
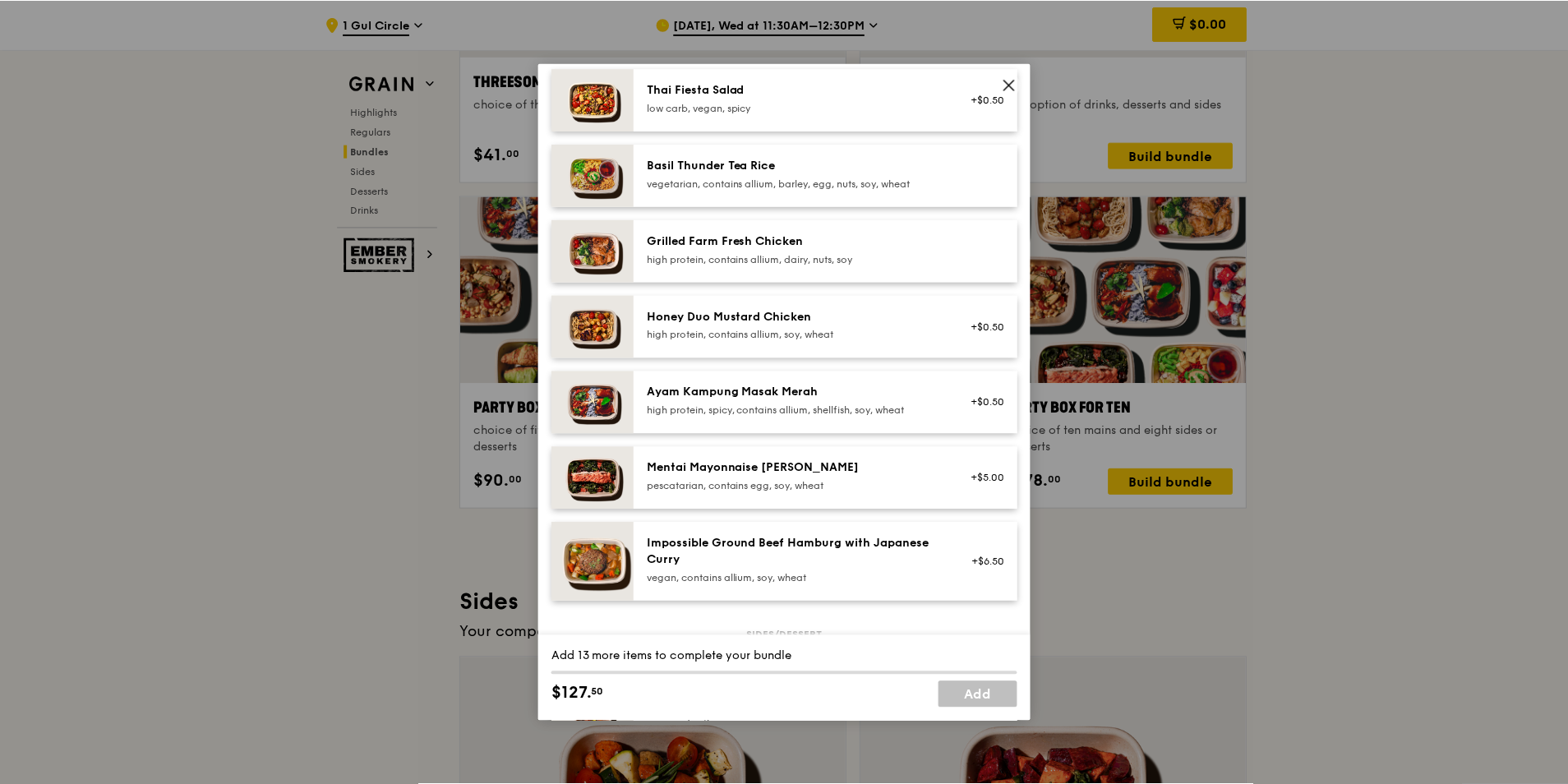
scroll to position [0, 0]
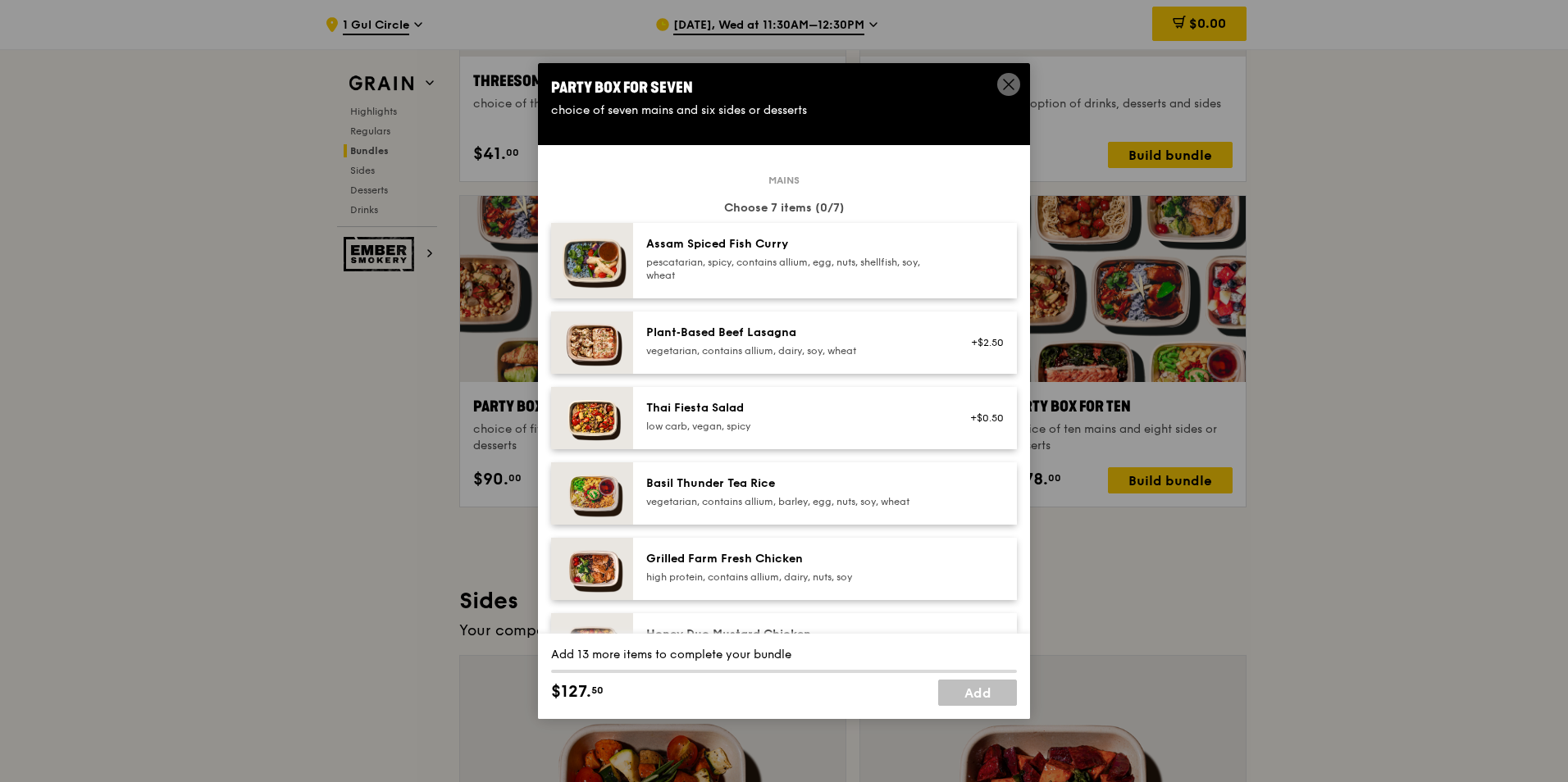
click at [1006, 85] on icon at bounding box center [1009, 84] width 15 height 15
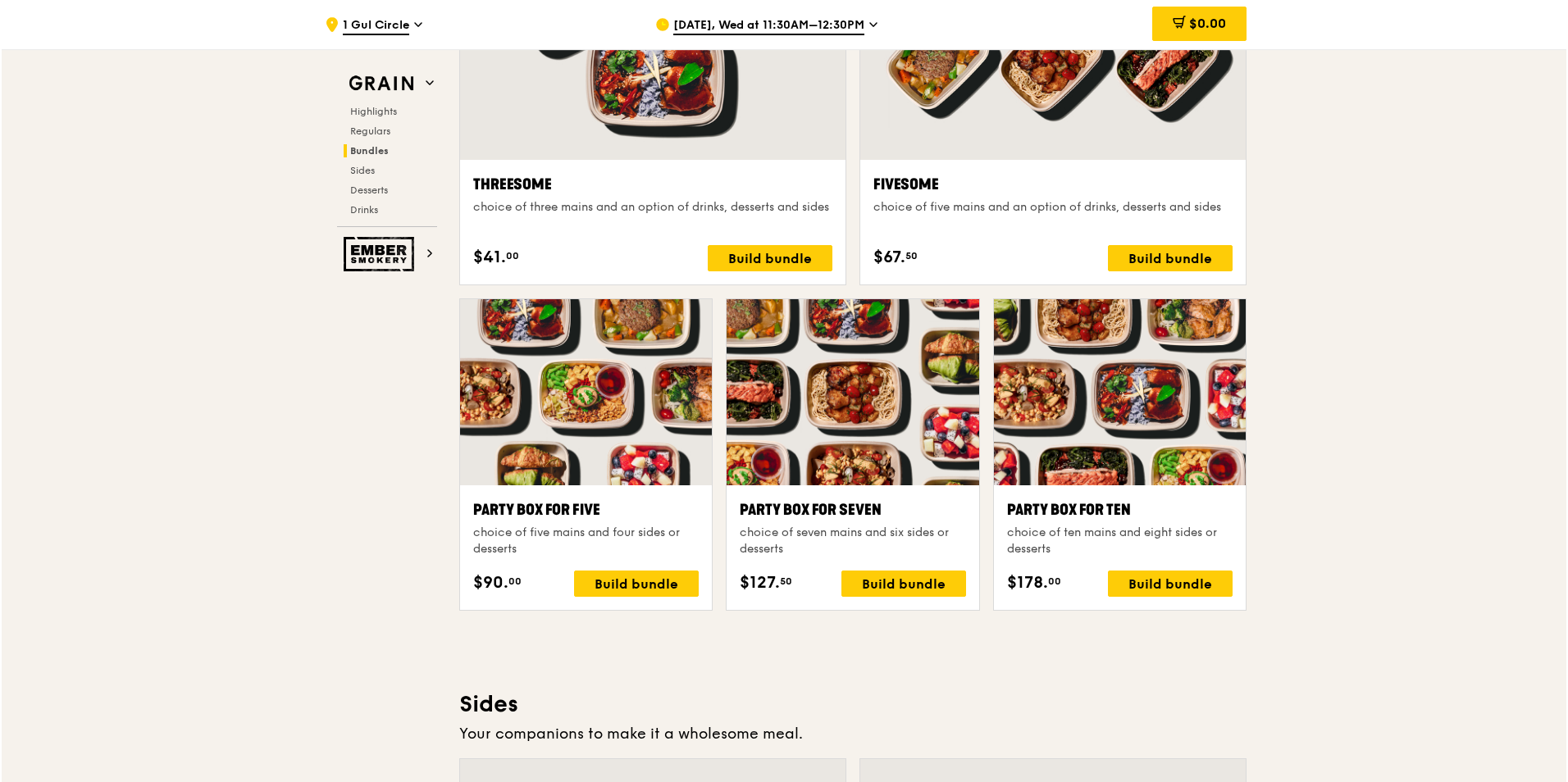
scroll to position [3182, 0]
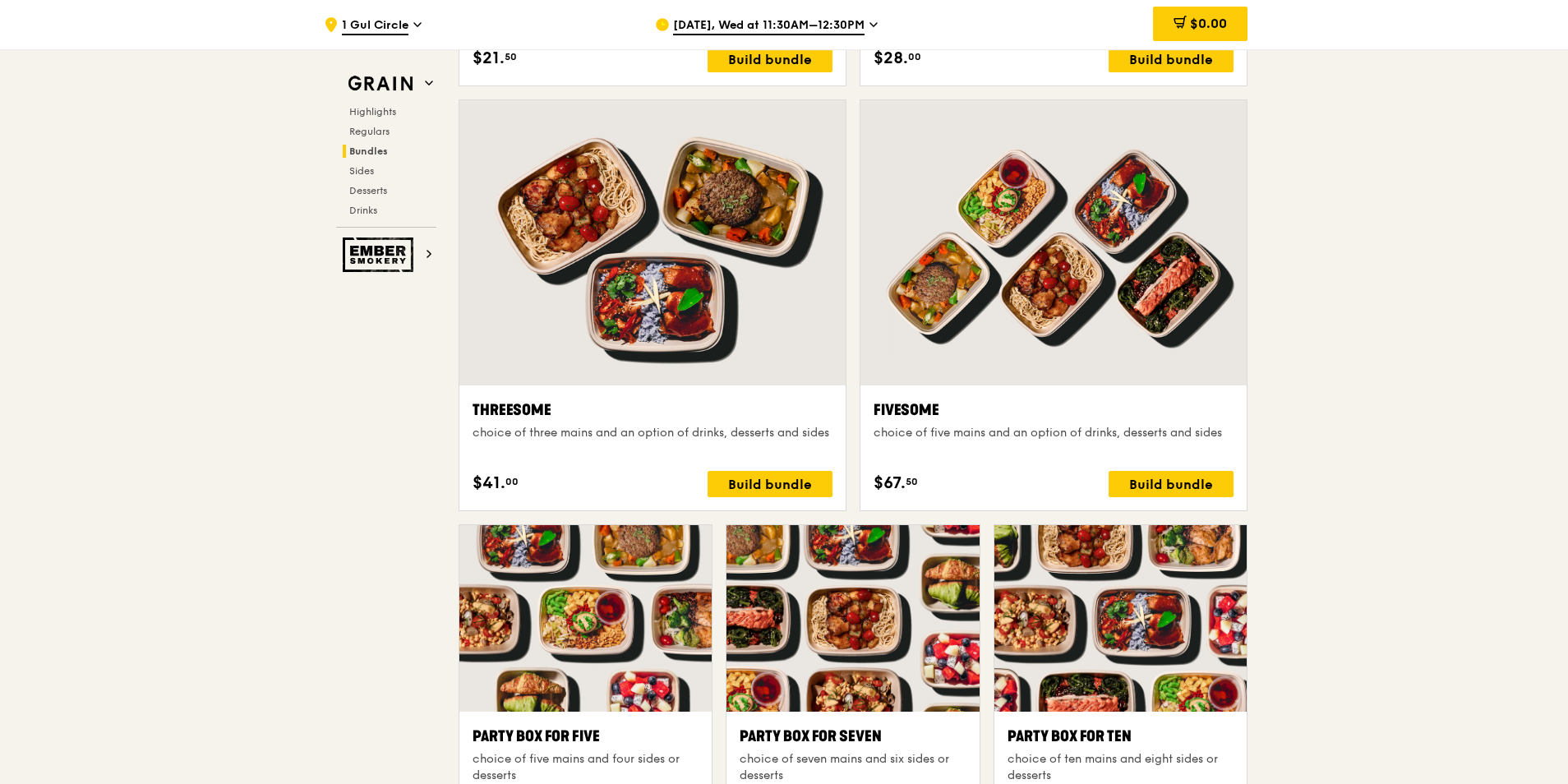
click at [1108, 227] on div at bounding box center [1052, 242] width 386 height 285
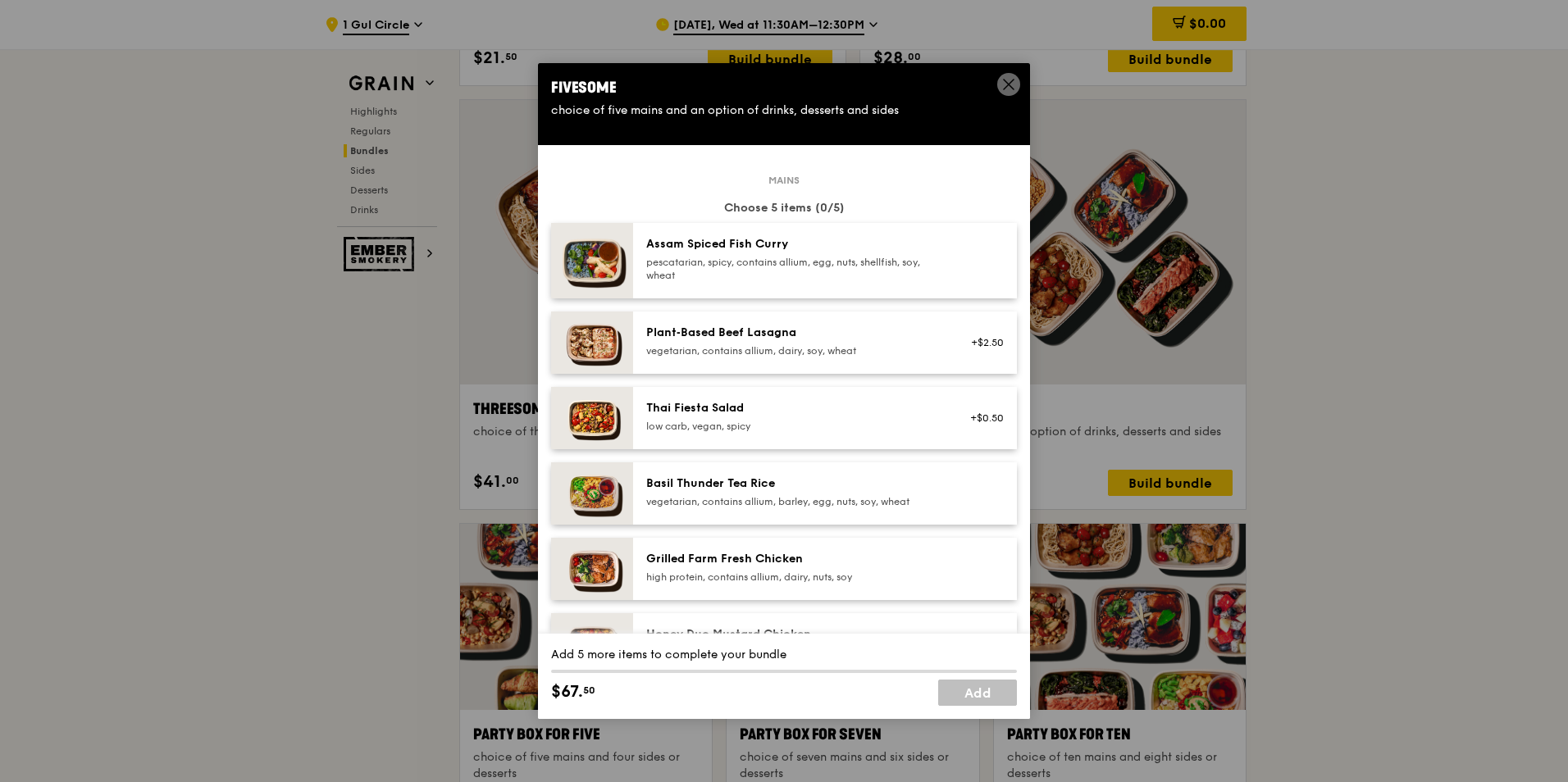
click at [825, 271] on div "pescatarian, spicy, contains allium, egg, nuts, shellfish, soy, wheat" at bounding box center [793, 268] width 294 height 27
click at [815, 486] on div "Basil Thunder Tea Rice" at bounding box center [793, 484] width 294 height 17
click at [817, 542] on div "Grilled Farm Fresh Chicken high protein, contains allium, dairy, nuts, soy" at bounding box center [826, 569] width 384 height 62
click at [812, 556] on div "Grilled Farm Fresh Chicken" at bounding box center [793, 559] width 294 height 17
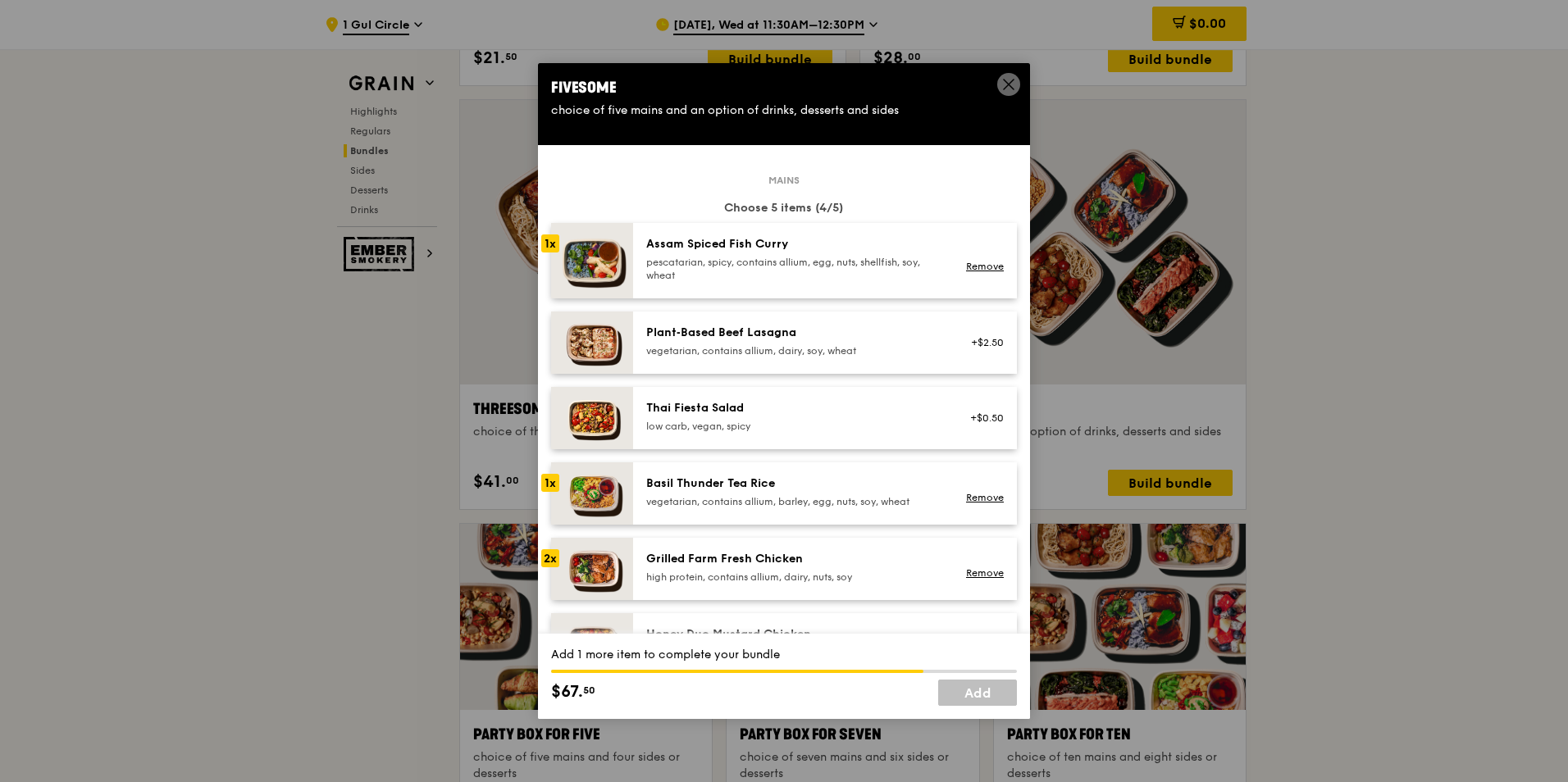
click at [812, 556] on div "Grilled Farm Fresh Chicken" at bounding box center [793, 559] width 294 height 17
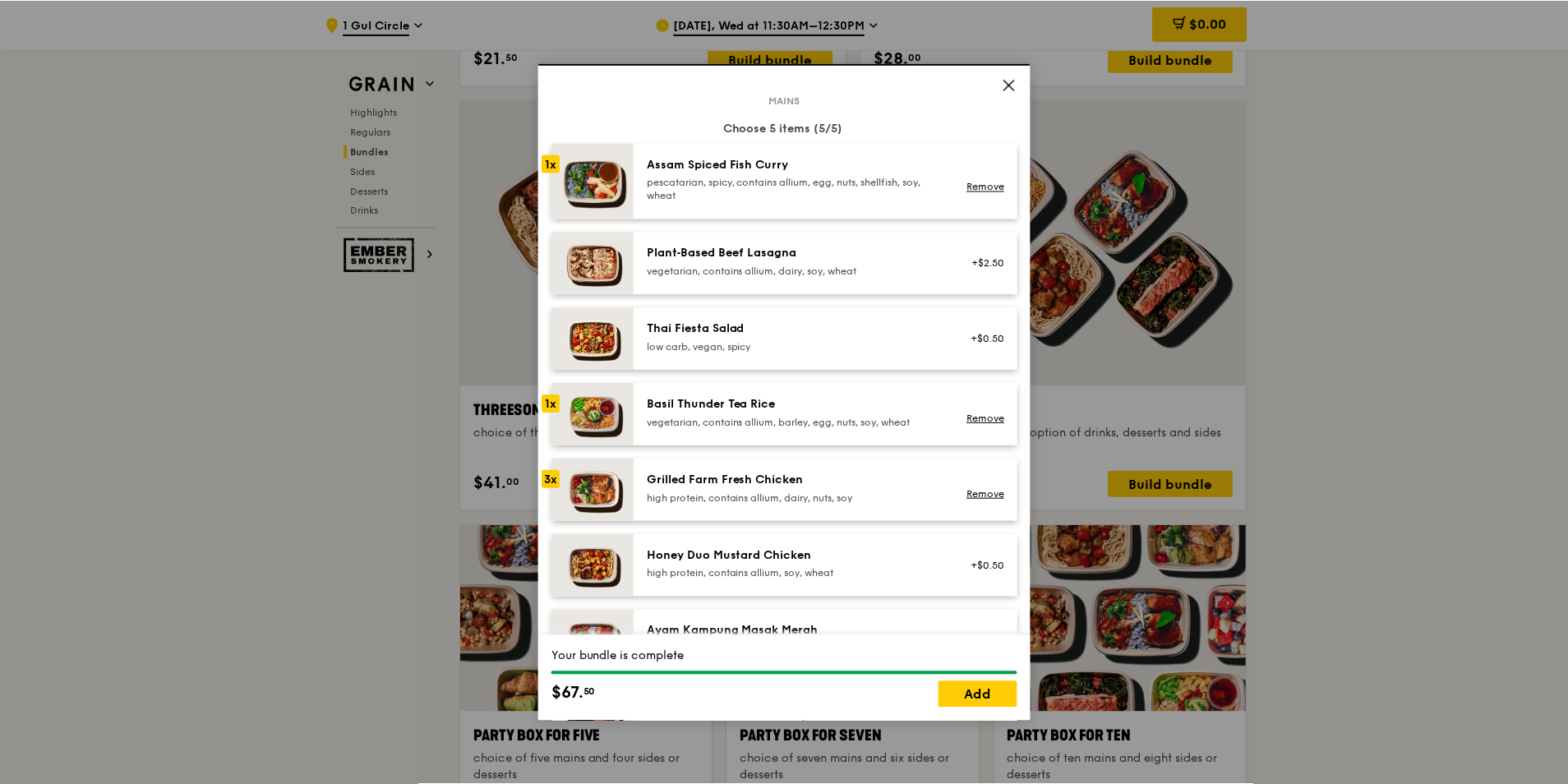
scroll to position [247, 0]
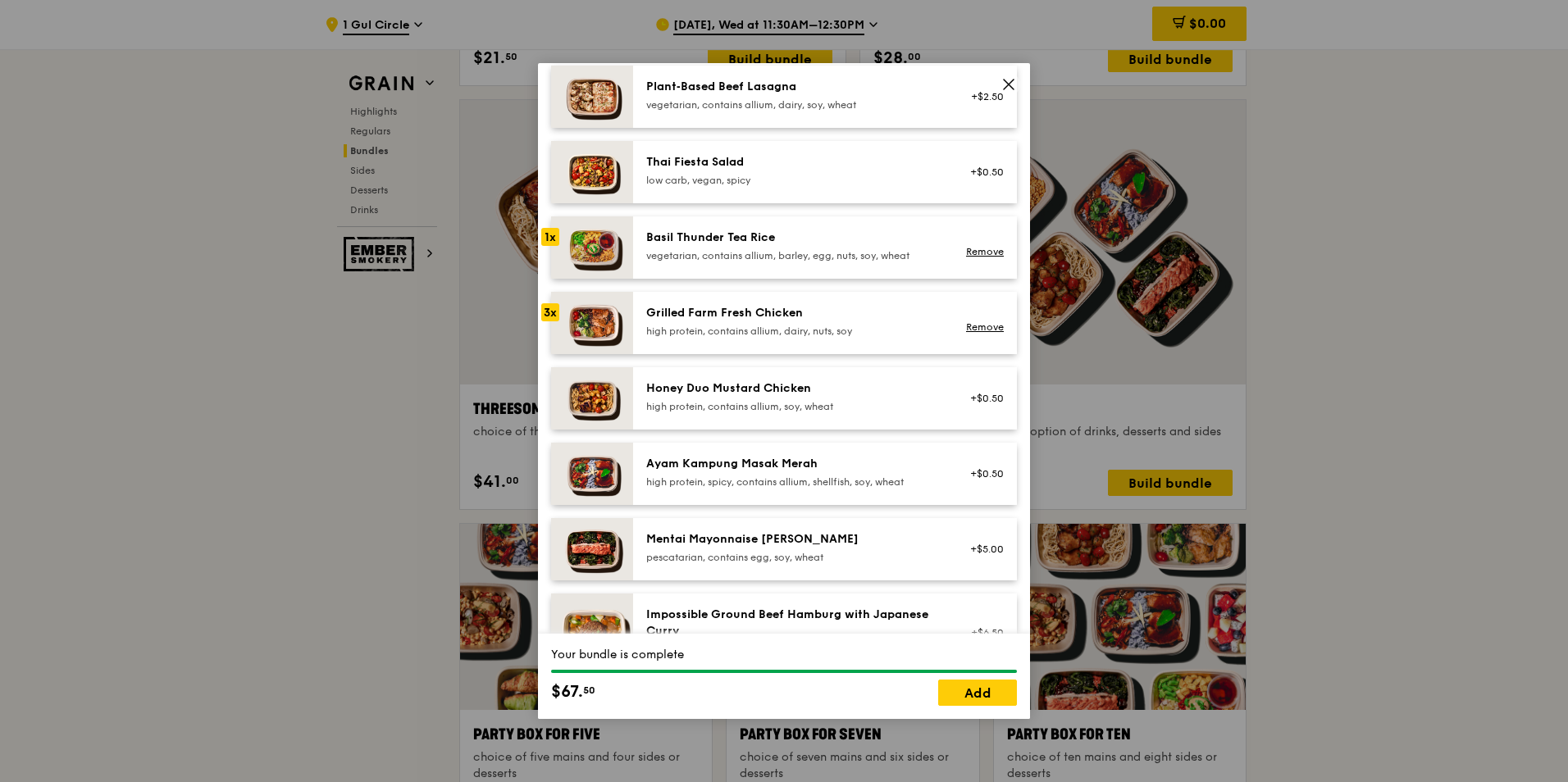
click at [990, 697] on link "Add" at bounding box center [978, 693] width 79 height 27
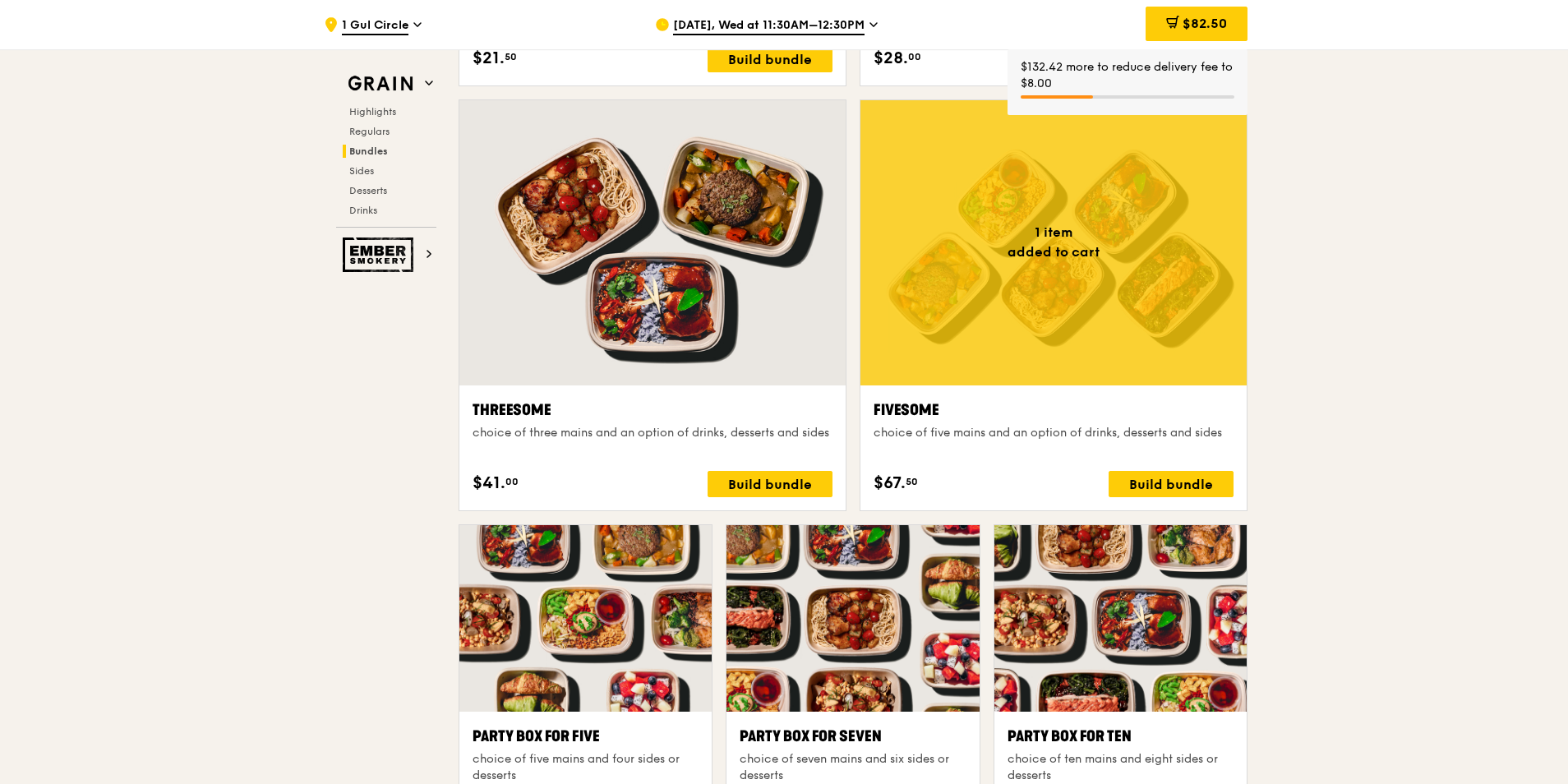
click at [1230, 23] on div "$82.50" at bounding box center [1196, 24] width 102 height 35
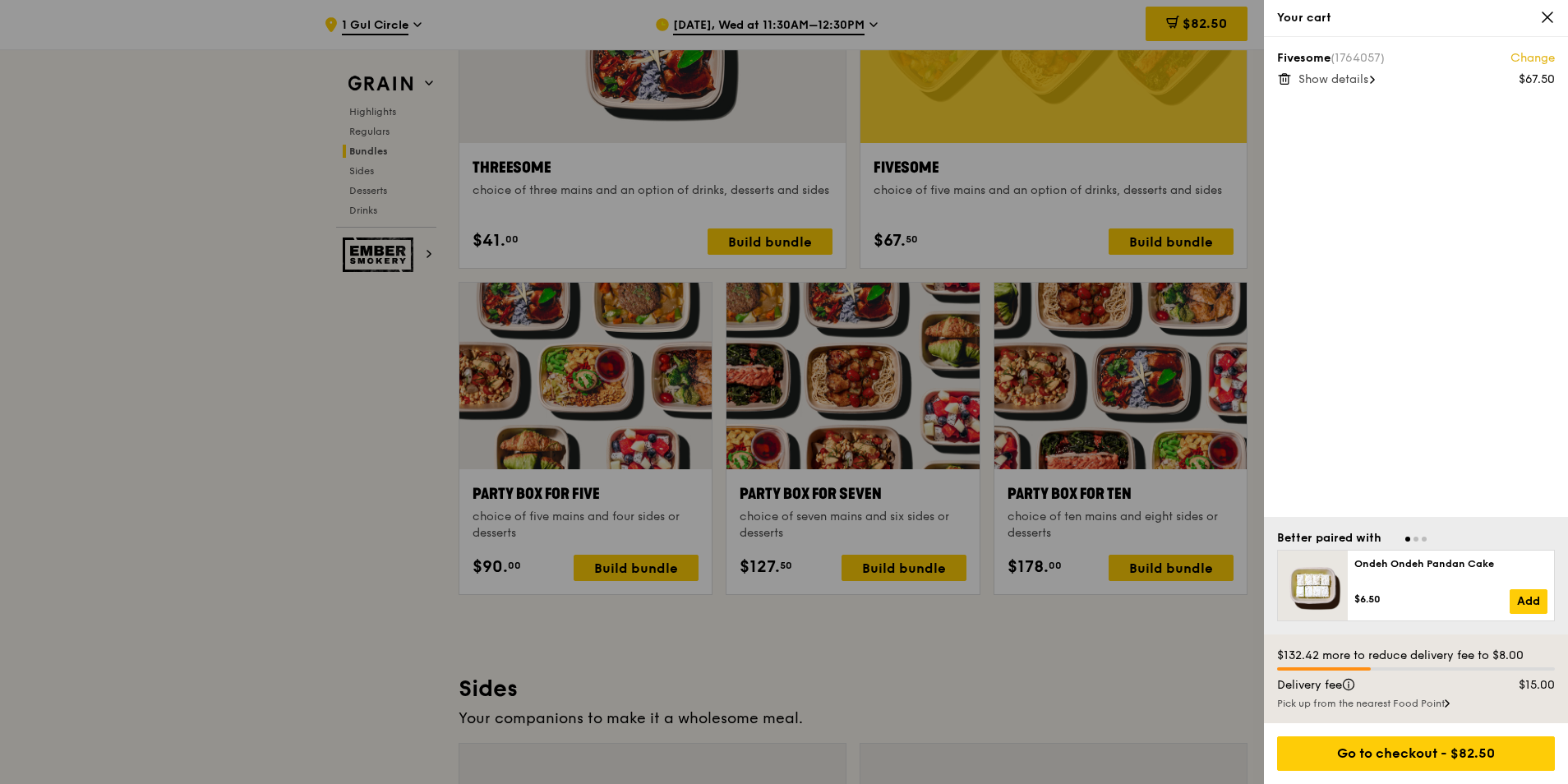
scroll to position [3437, 0]
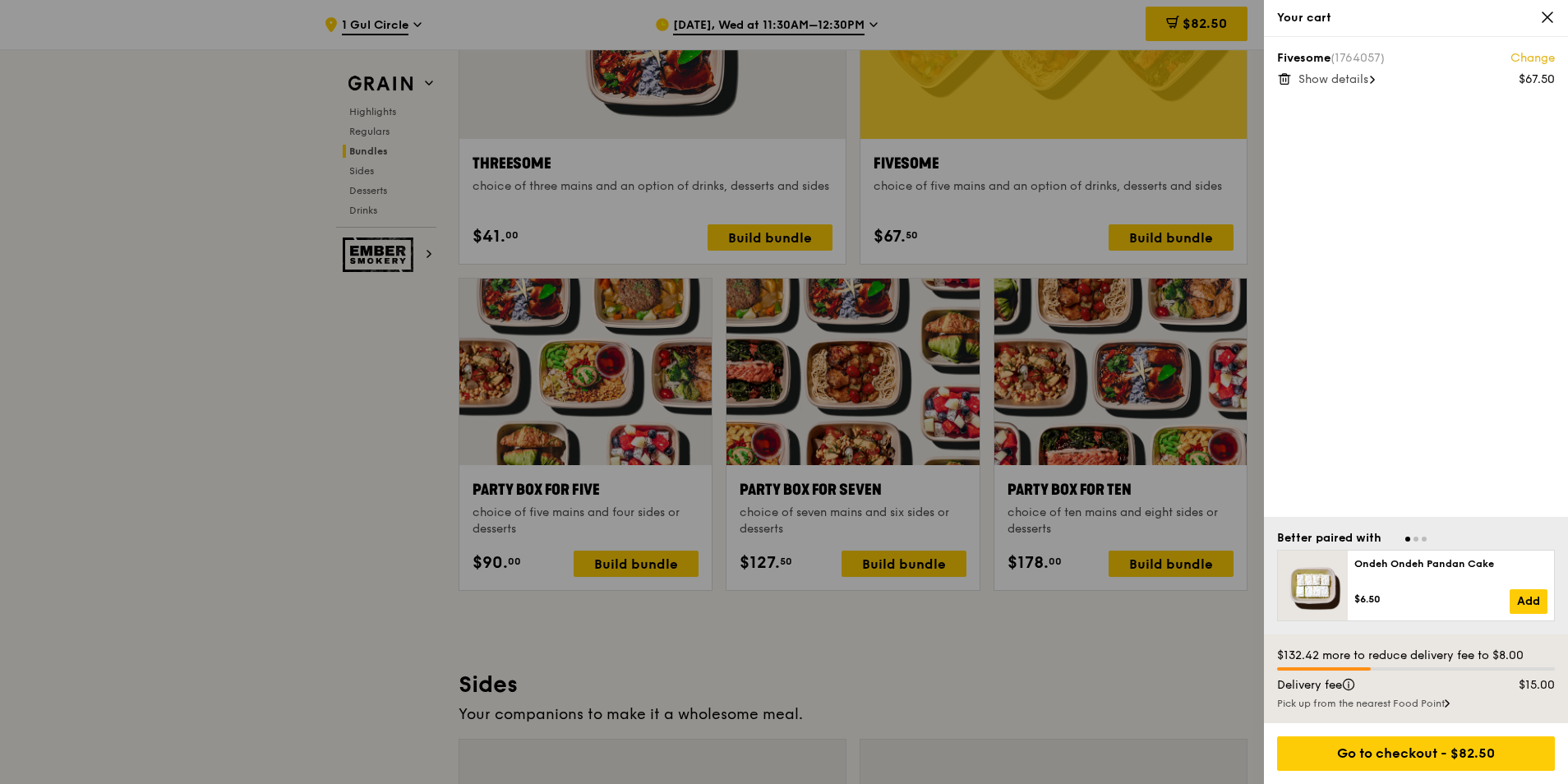
click at [1535, 688] on div "$15.00" at bounding box center [1527, 686] width 74 height 17
click at [1449, 709] on div "Pick up from the nearest Food Point" at bounding box center [1416, 704] width 278 height 13
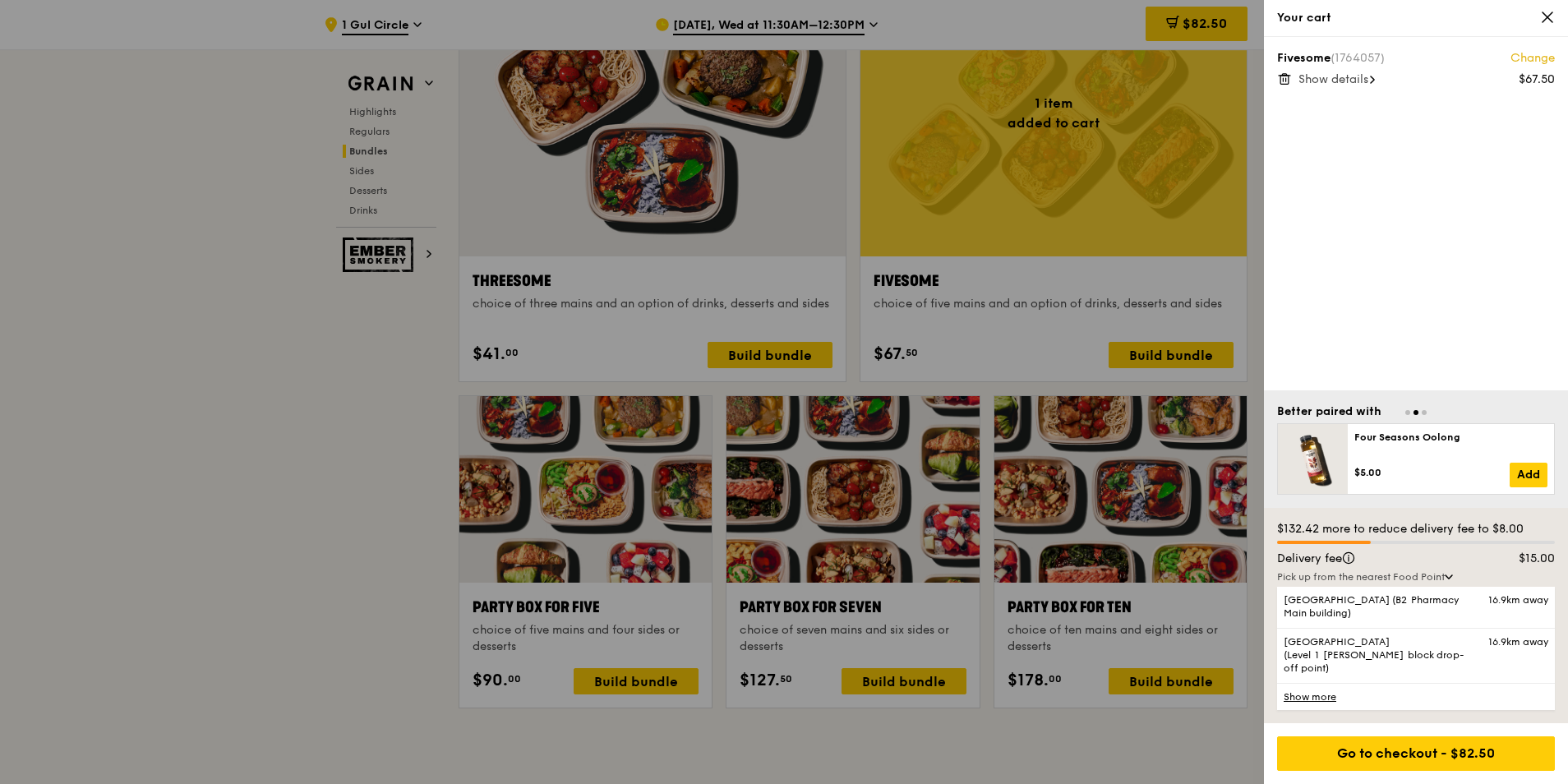
scroll to position [3191, 0]
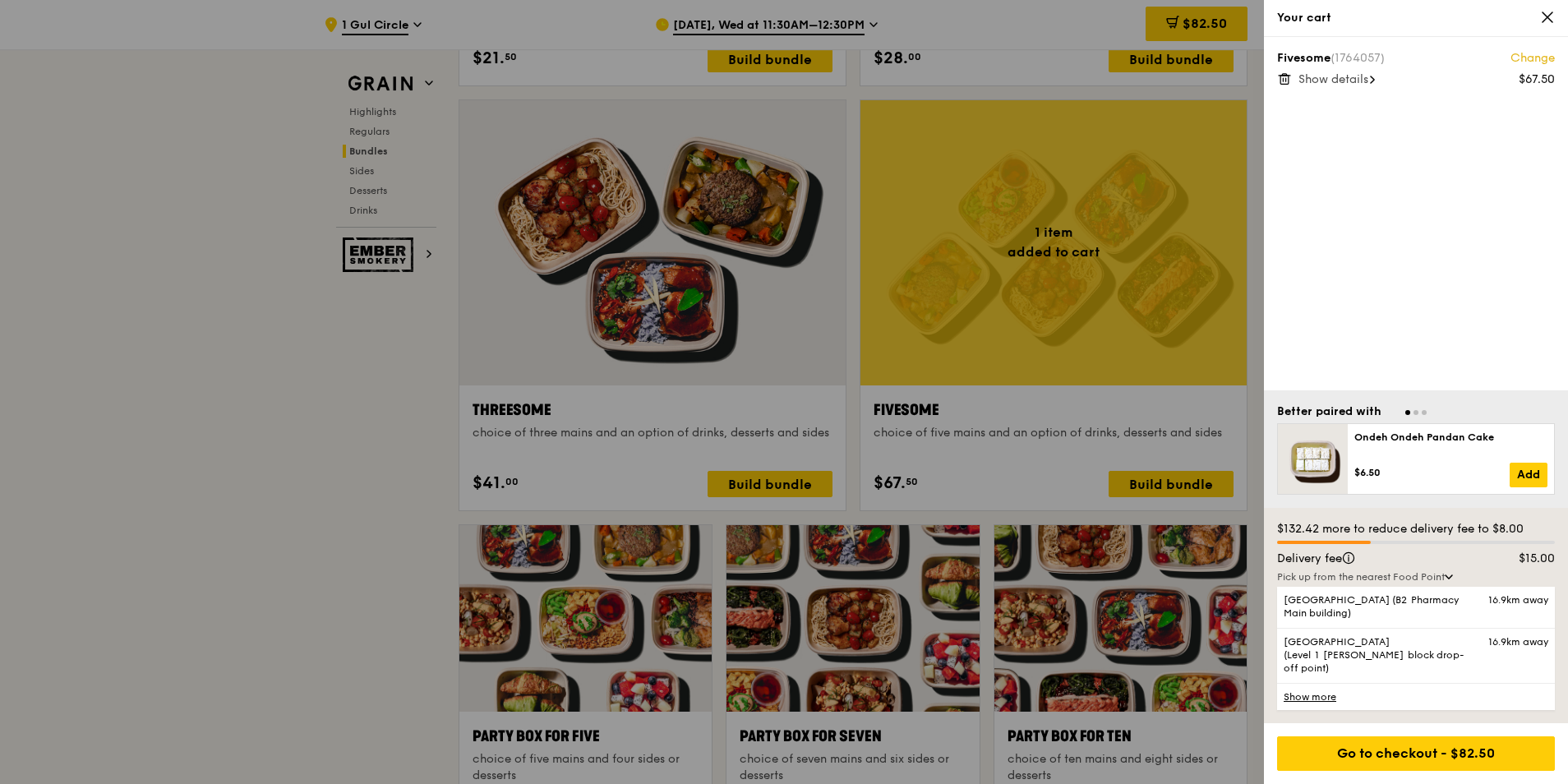
click at [287, 424] on div at bounding box center [784, 392] width 1568 height 784
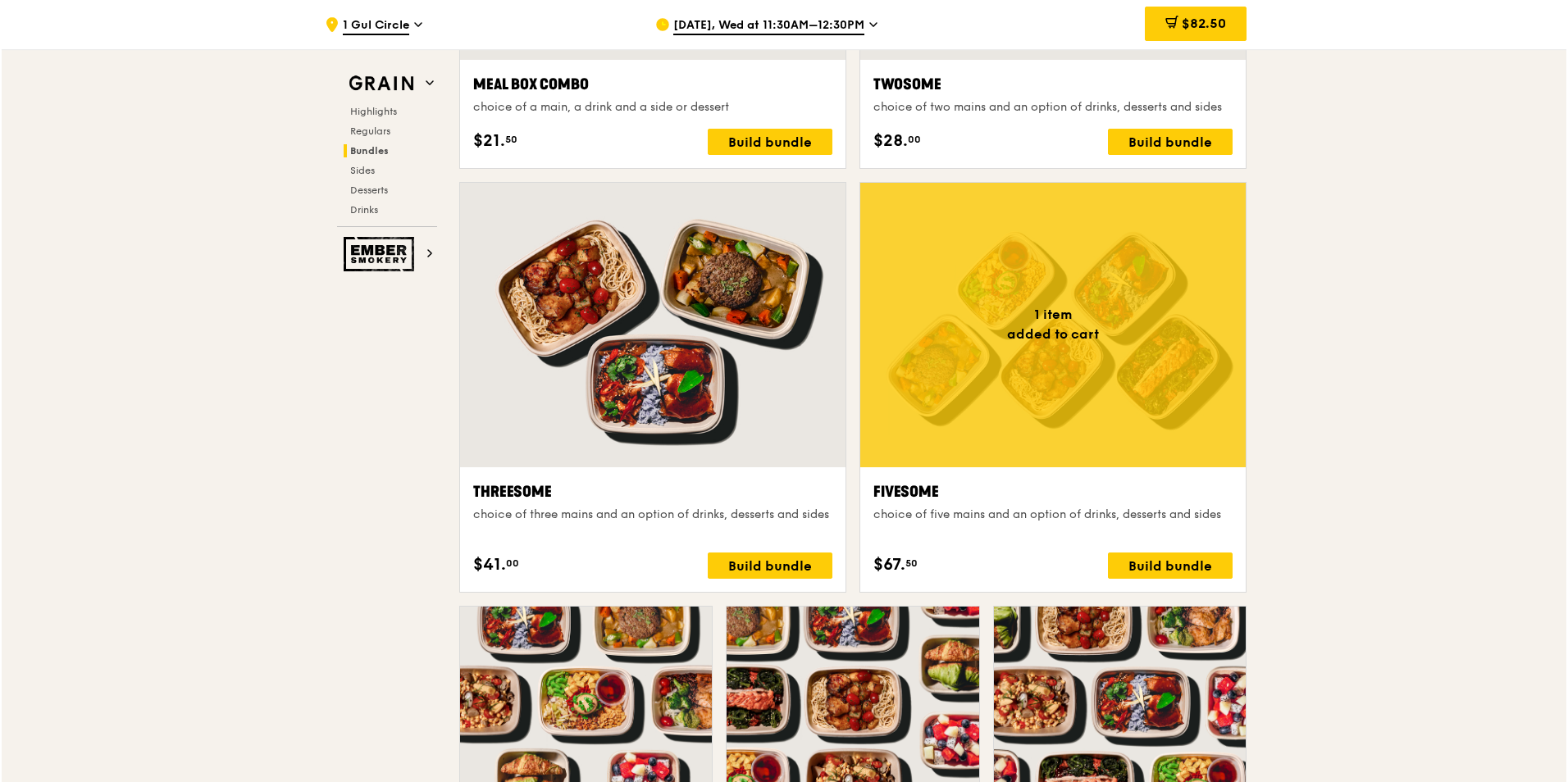
scroll to position [3100, 0]
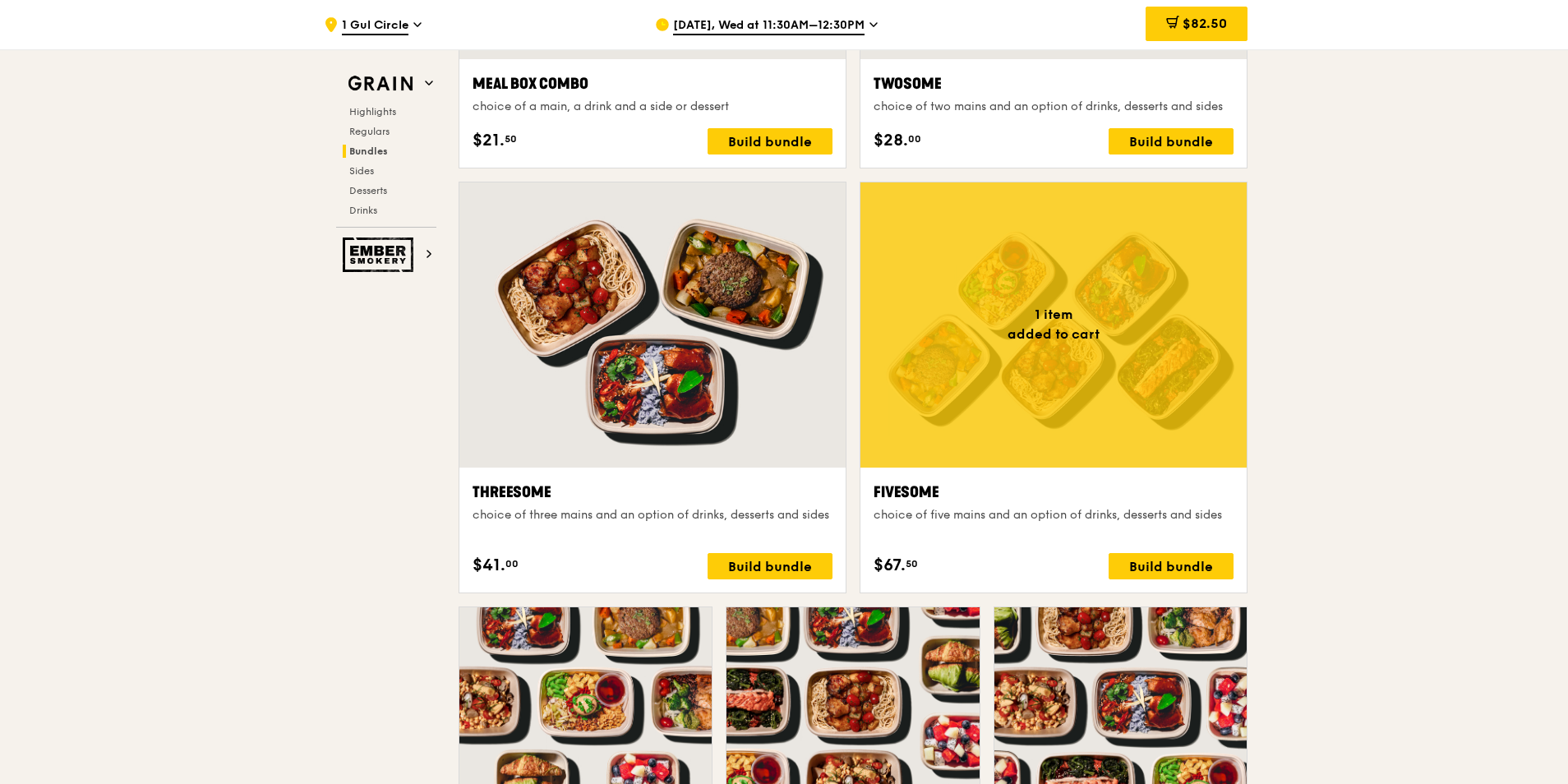
click at [718, 389] on div at bounding box center [652, 325] width 386 height 285
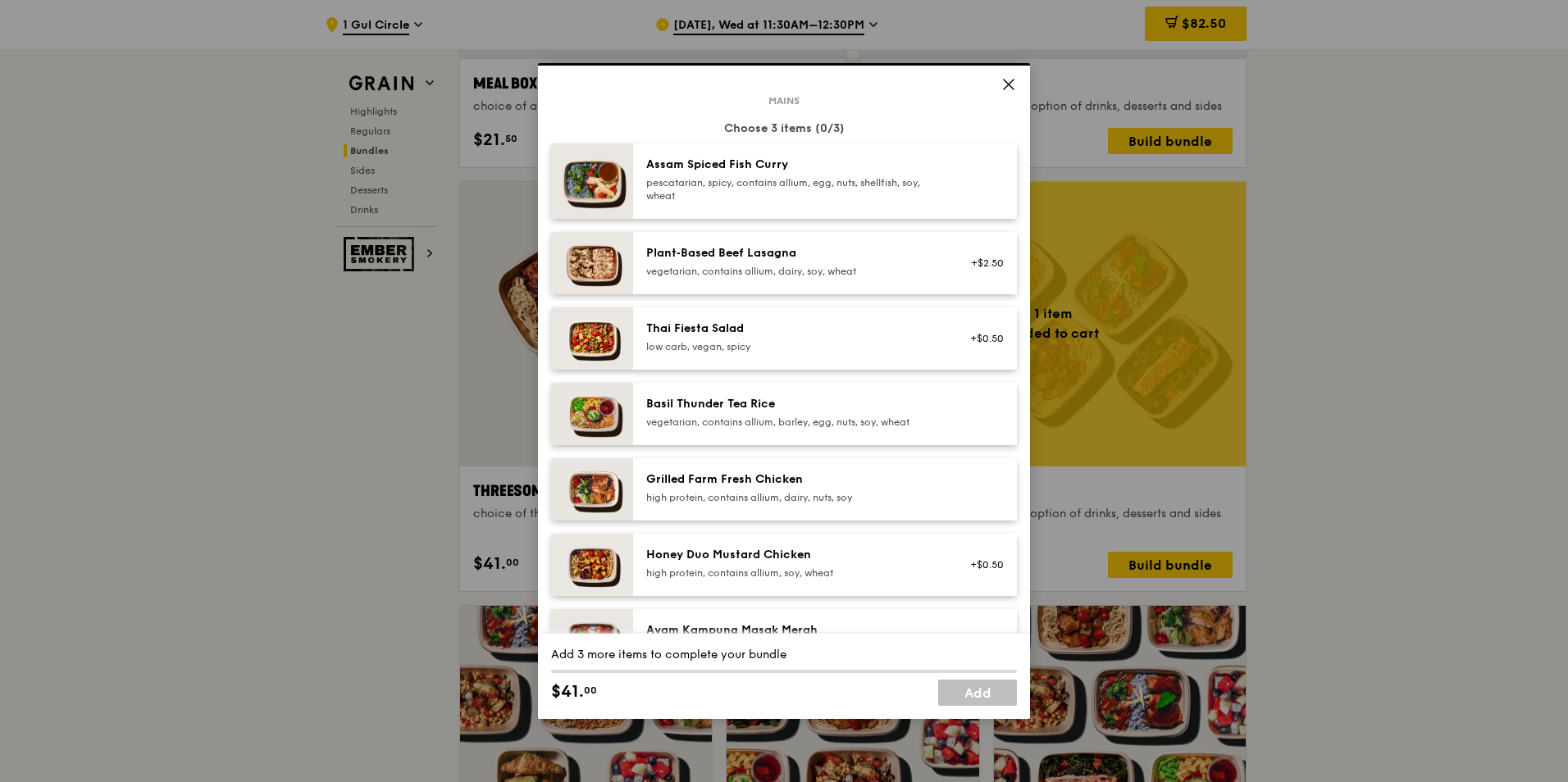
scroll to position [0, 0]
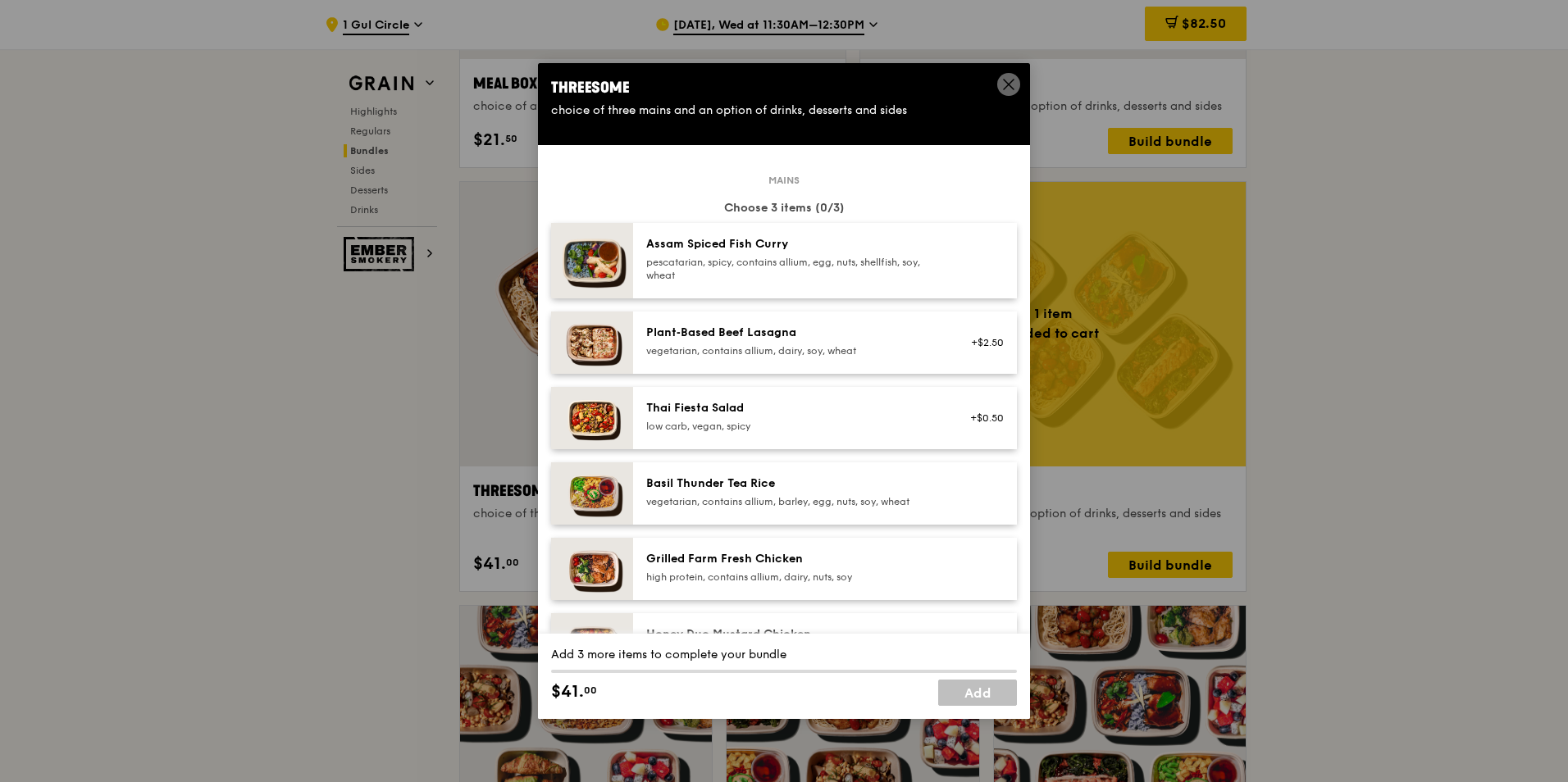
click at [756, 281] on div "pescatarian, spicy, contains allium, egg, nuts, shellfish, soy, wheat" at bounding box center [793, 268] width 294 height 27
click at [752, 504] on div "vegetarian, contains allium, barley, egg, nuts, soy, wheat" at bounding box center [793, 501] width 294 height 13
click at [747, 580] on div "high protein, contains allium, dairy, nuts, soy" at bounding box center [793, 577] width 294 height 13
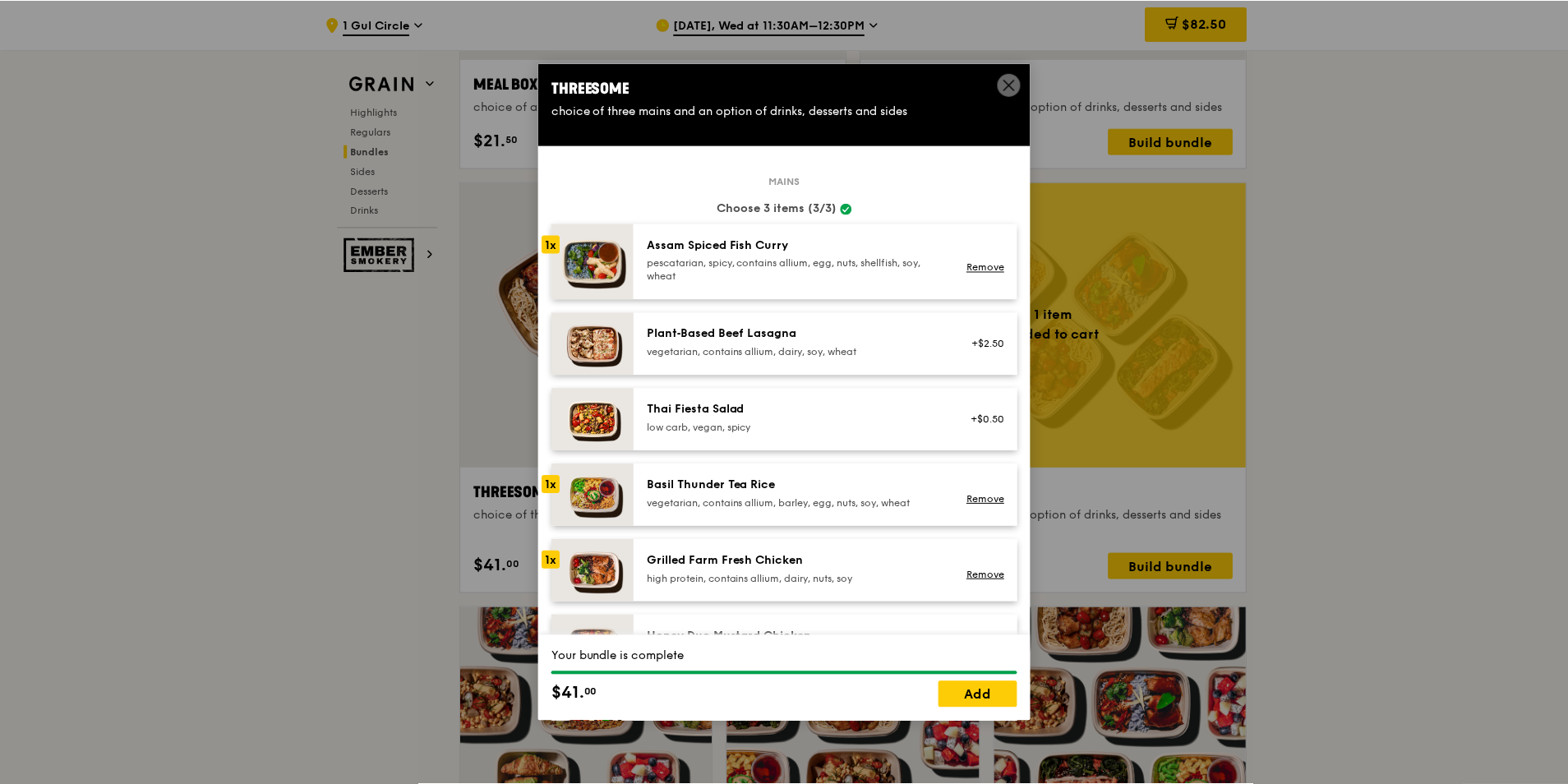
scroll to position [165, 0]
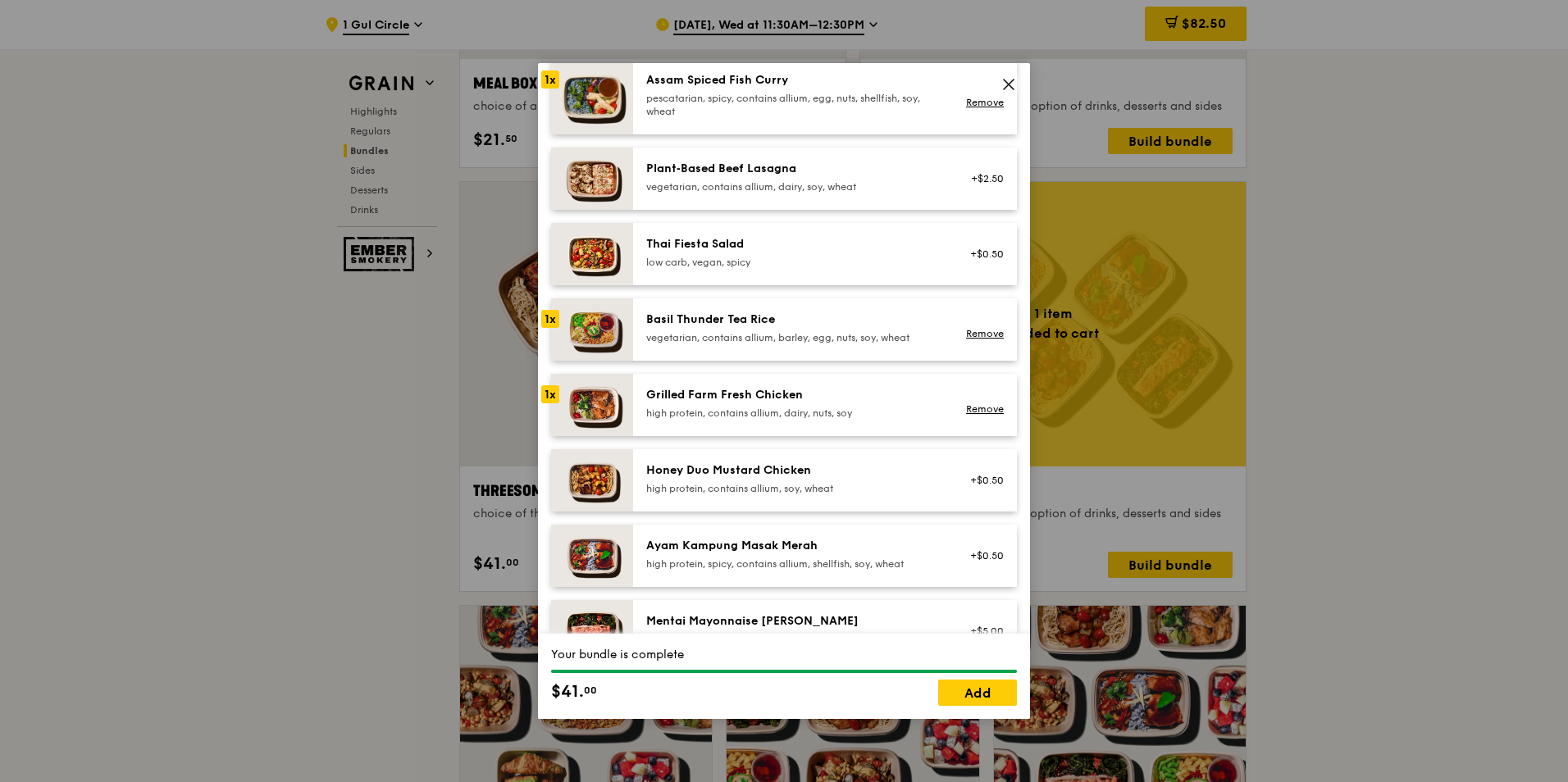
click at [992, 698] on link "Add" at bounding box center [978, 693] width 79 height 27
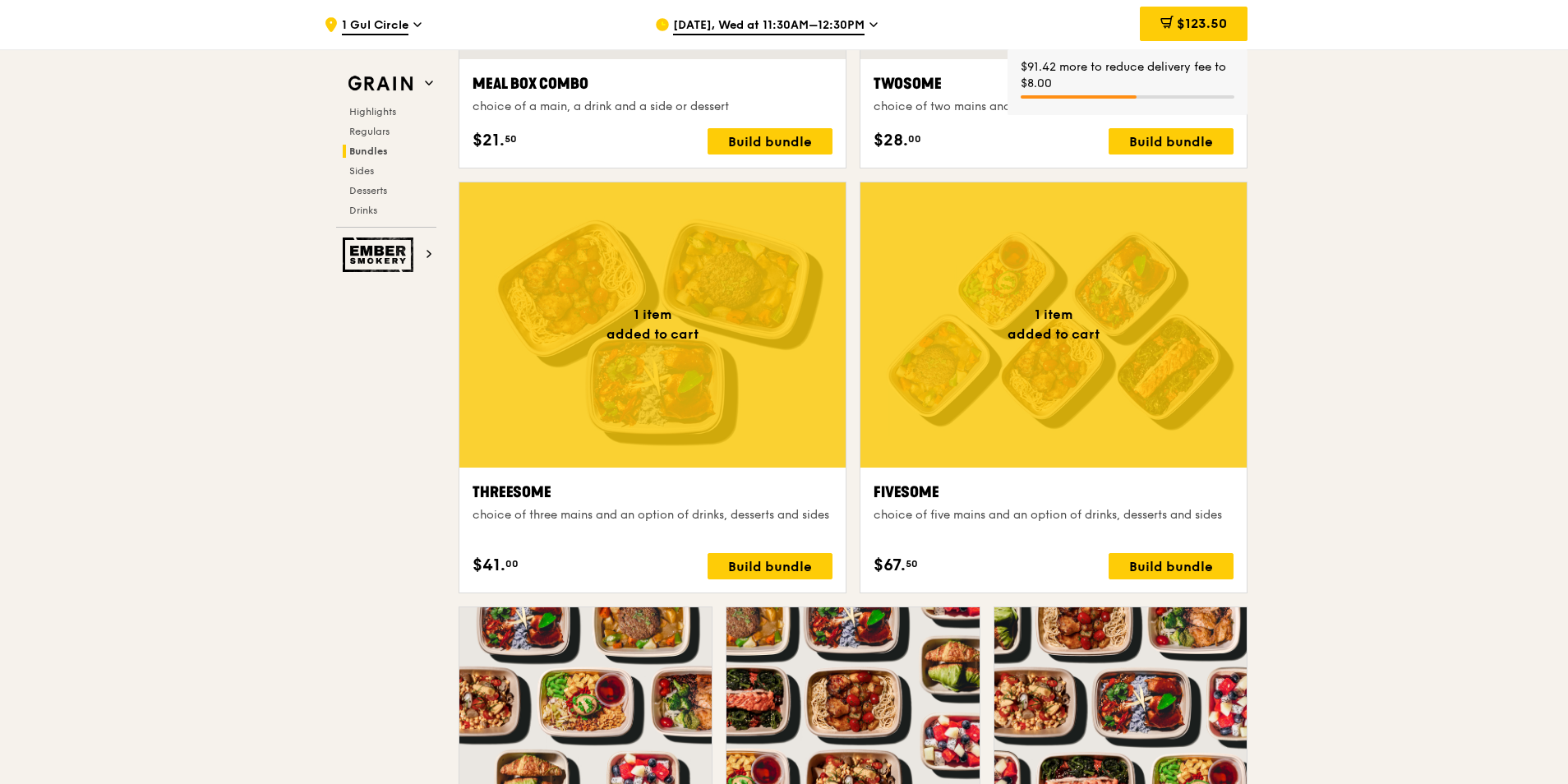
click at [1348, 296] on div ".cls-1 { fill: none; stroke: #fff; stroke-linecap: round; stroke-linejoin: roun…" at bounding box center [784, 616] width 1568 height 7291
click at [1225, 26] on span "$123.50" at bounding box center [1201, 24] width 51 height 16
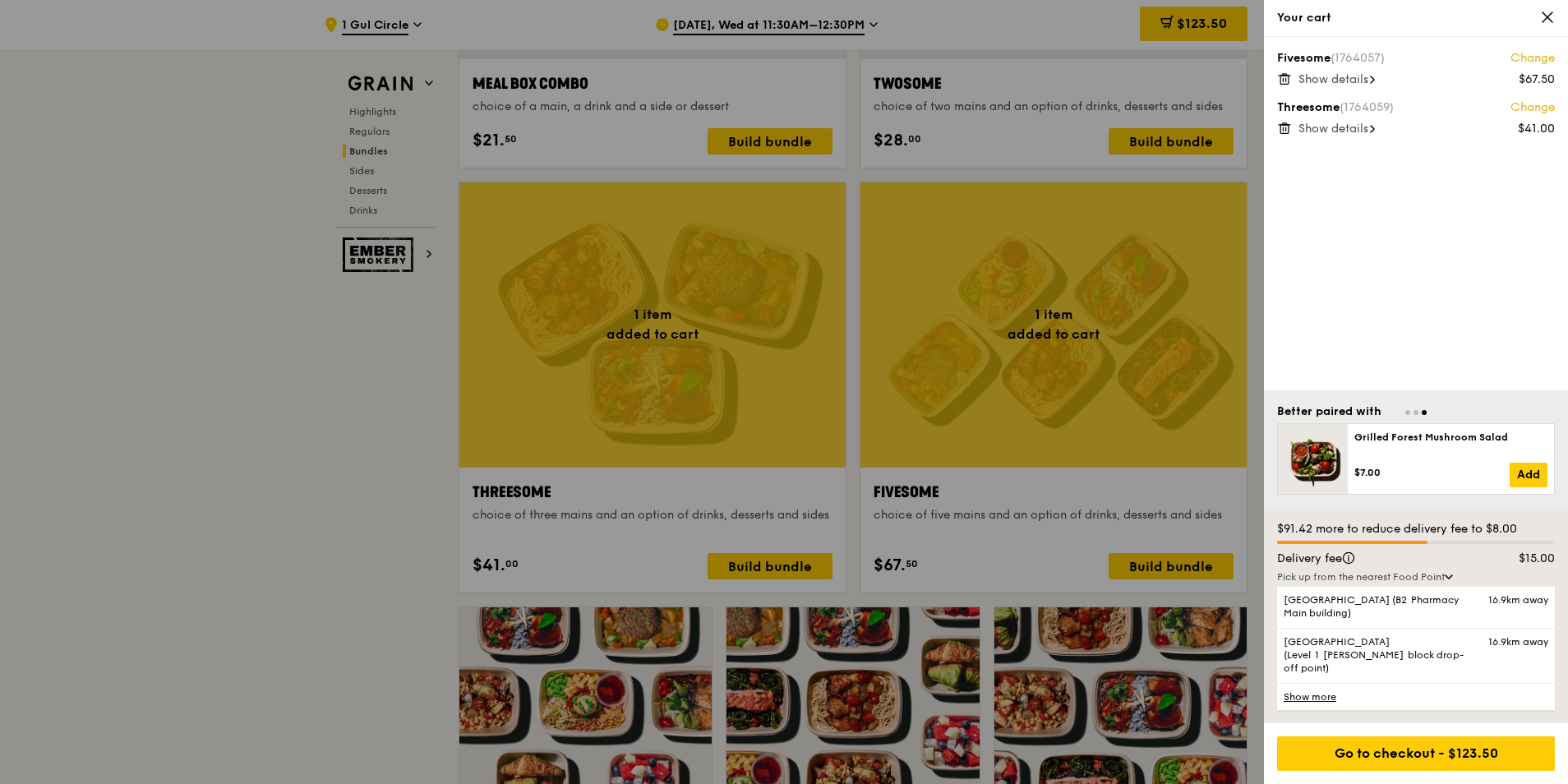
click at [1399, 752] on div "Go to checkout - $123.50" at bounding box center [1416, 753] width 278 height 35
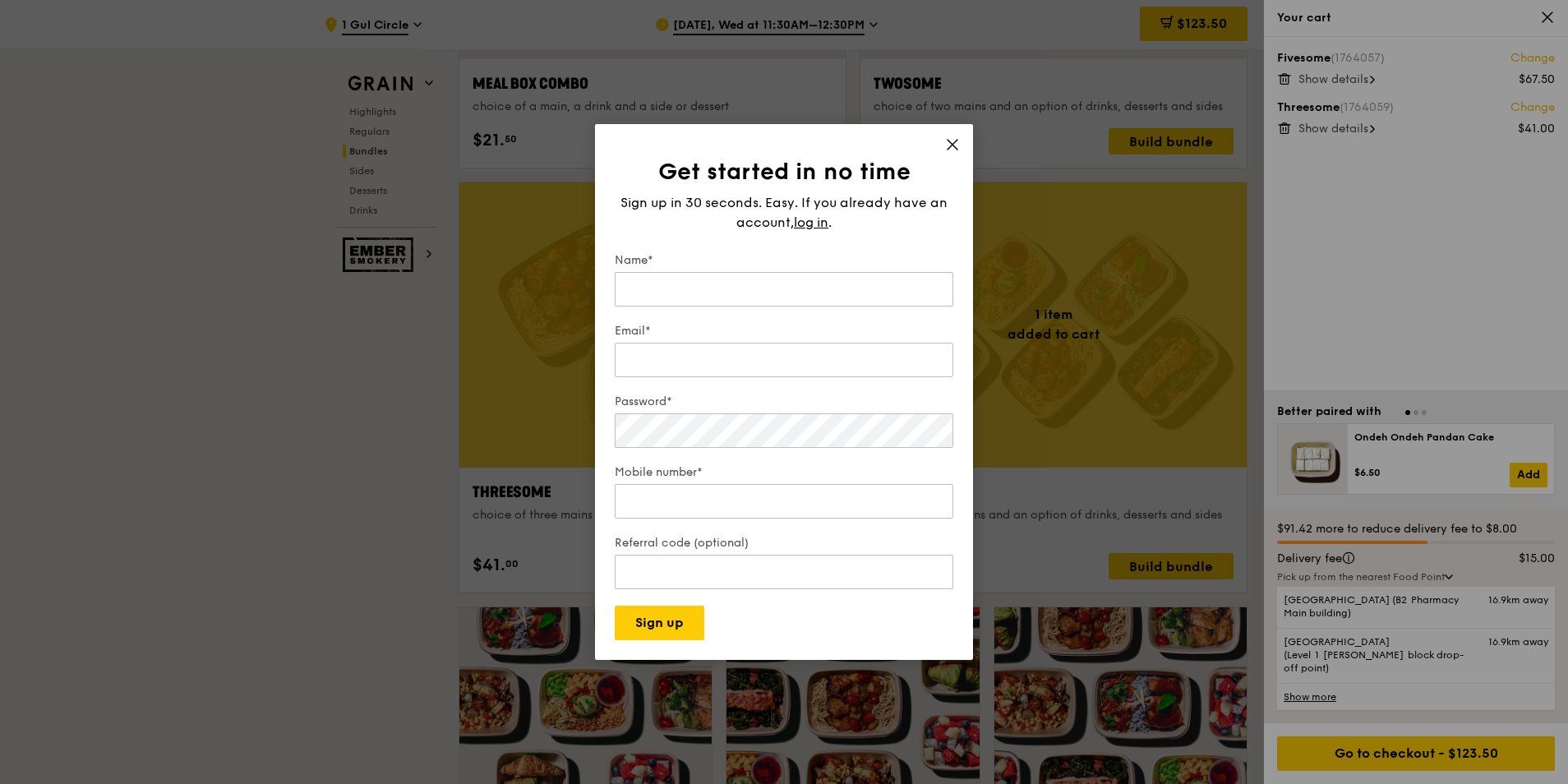
click at [949, 131] on div "Get started in no time Sign up in 30 seconds. Easy. If you already have an acco…" at bounding box center [784, 392] width 378 height 536
click at [949, 141] on icon at bounding box center [952, 145] width 10 height 10
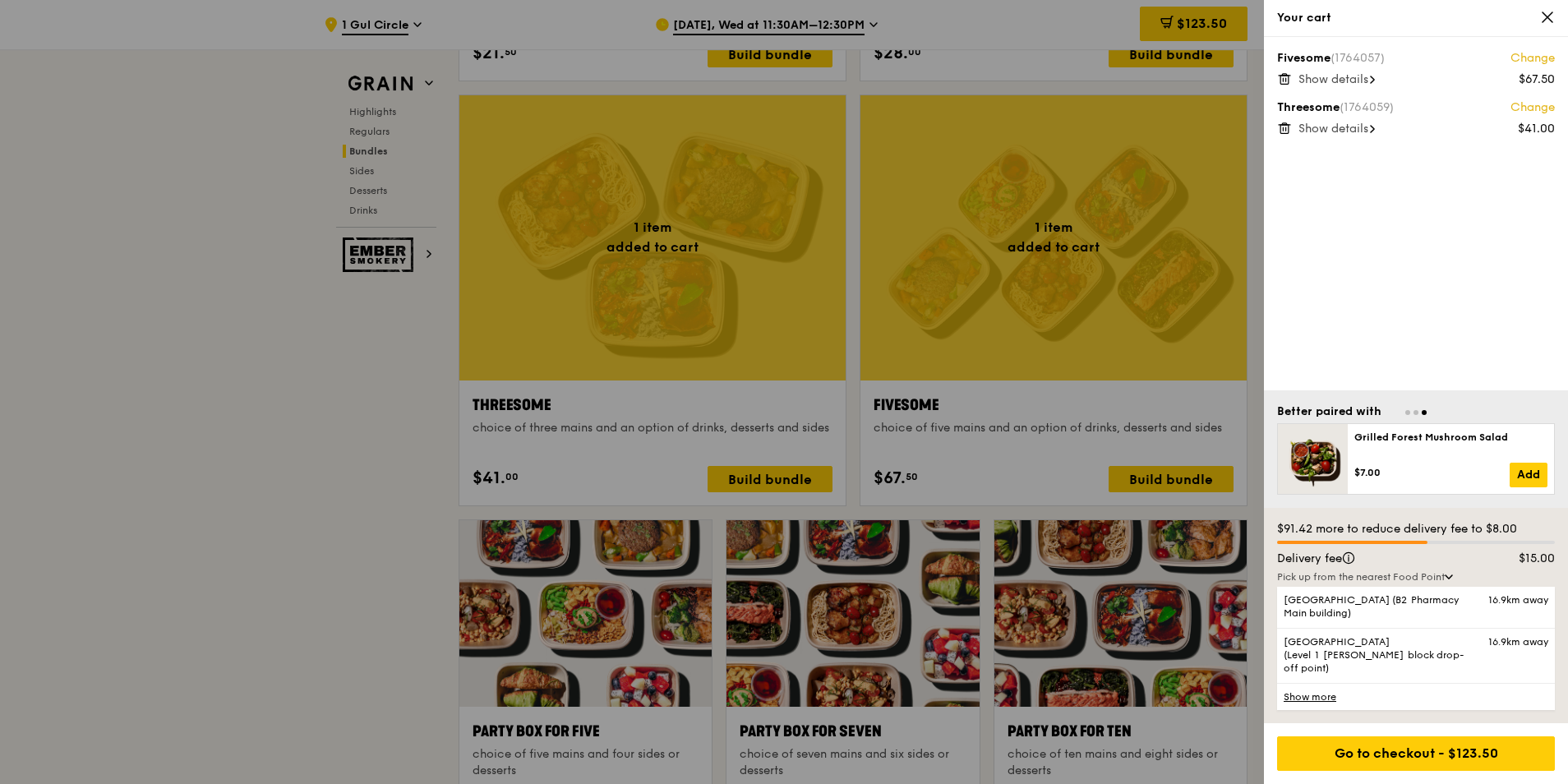
scroll to position [3026, 0]
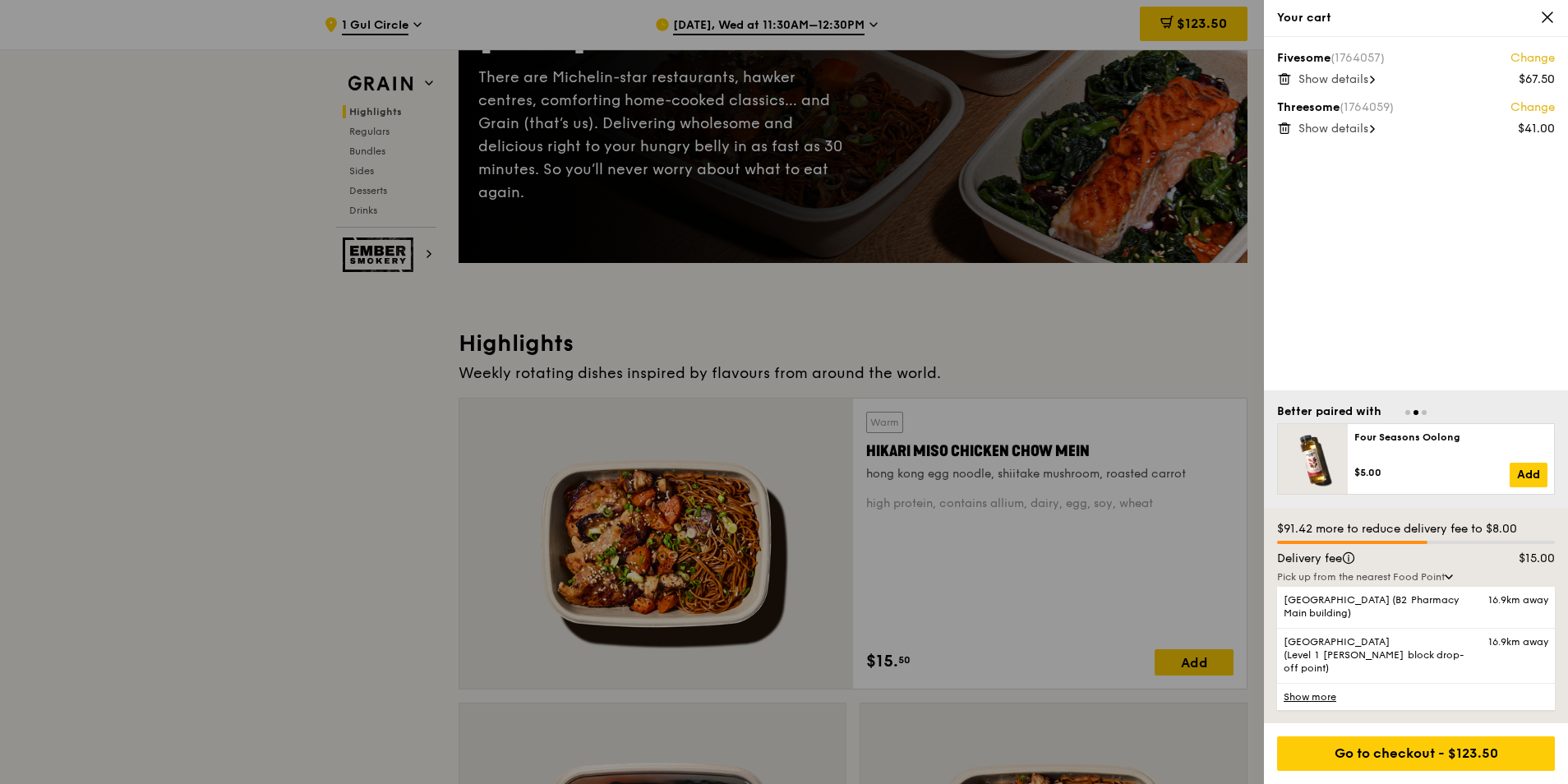
click at [179, 170] on div at bounding box center [784, 392] width 1568 height 784
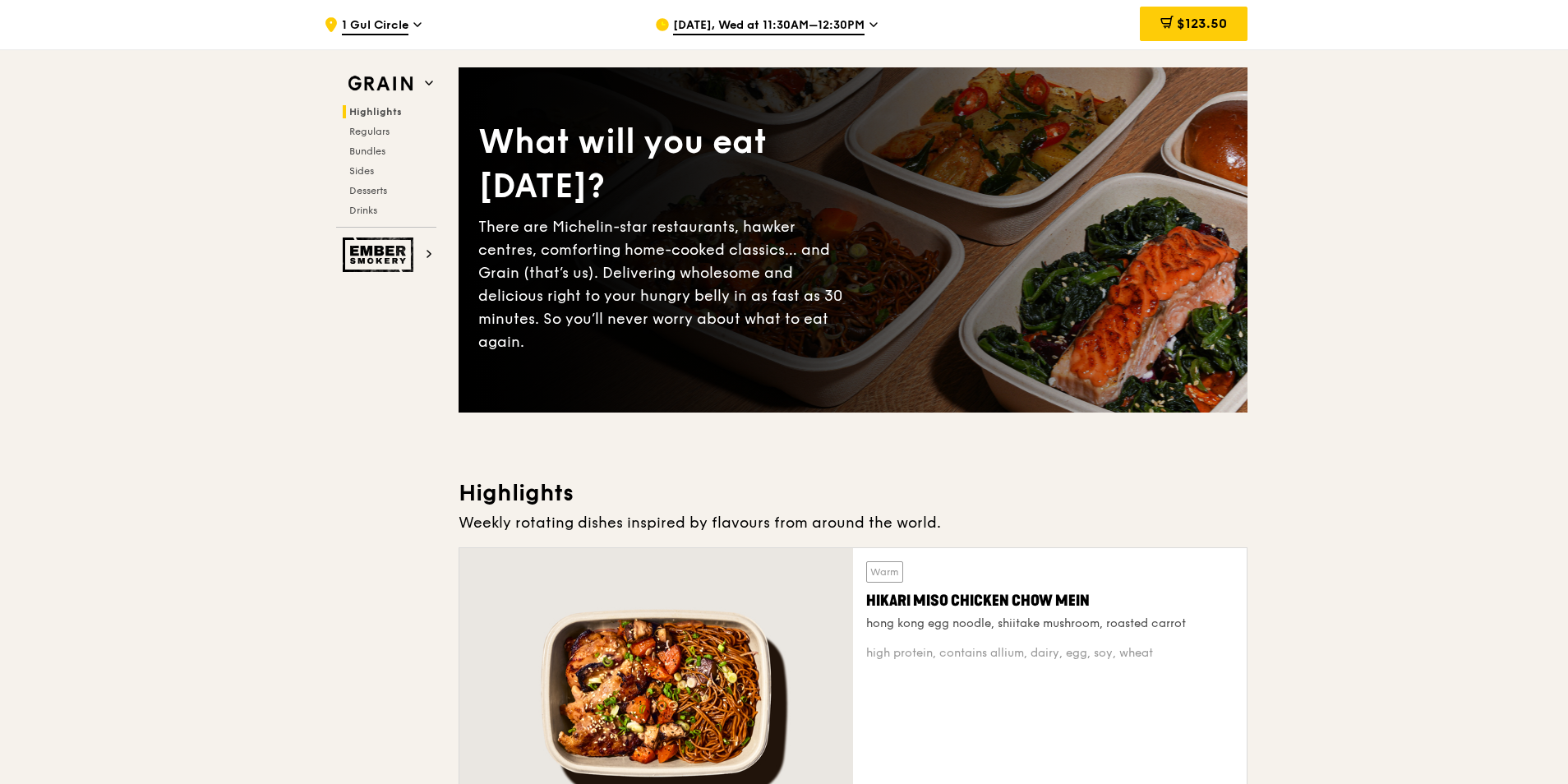
scroll to position [0, 0]
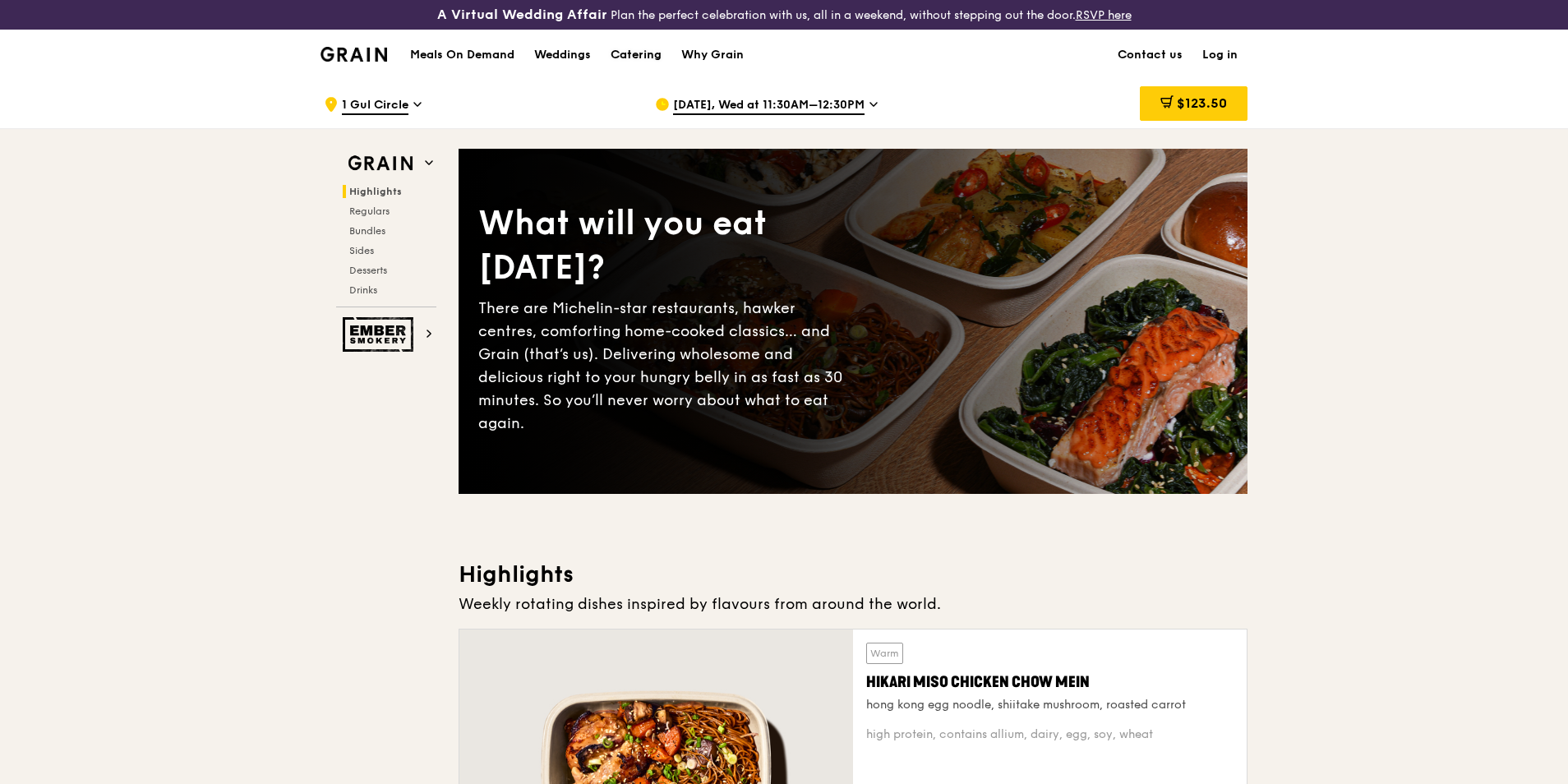
click at [654, 58] on div "Catering" at bounding box center [636, 56] width 51 height 50
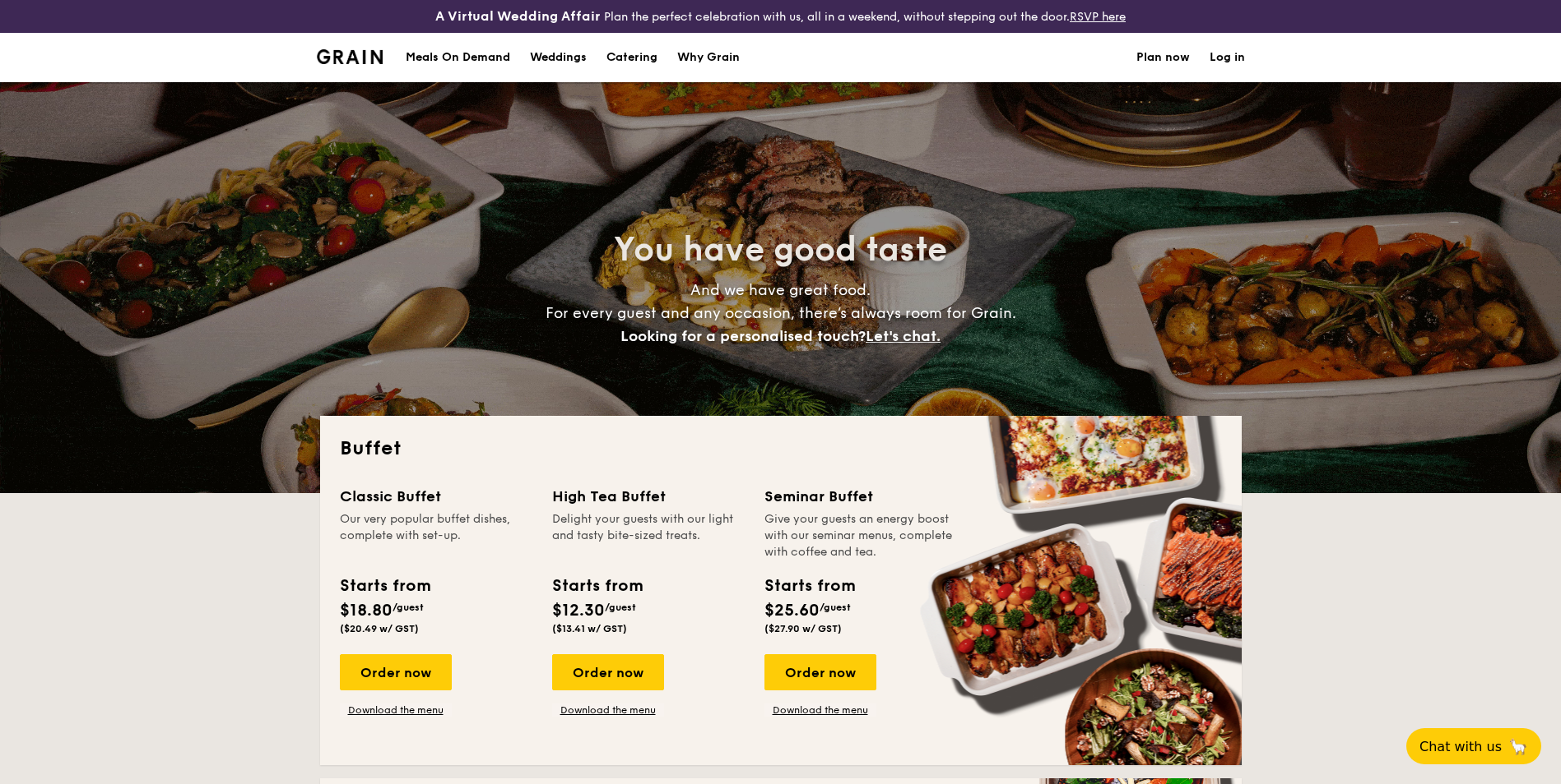
select select
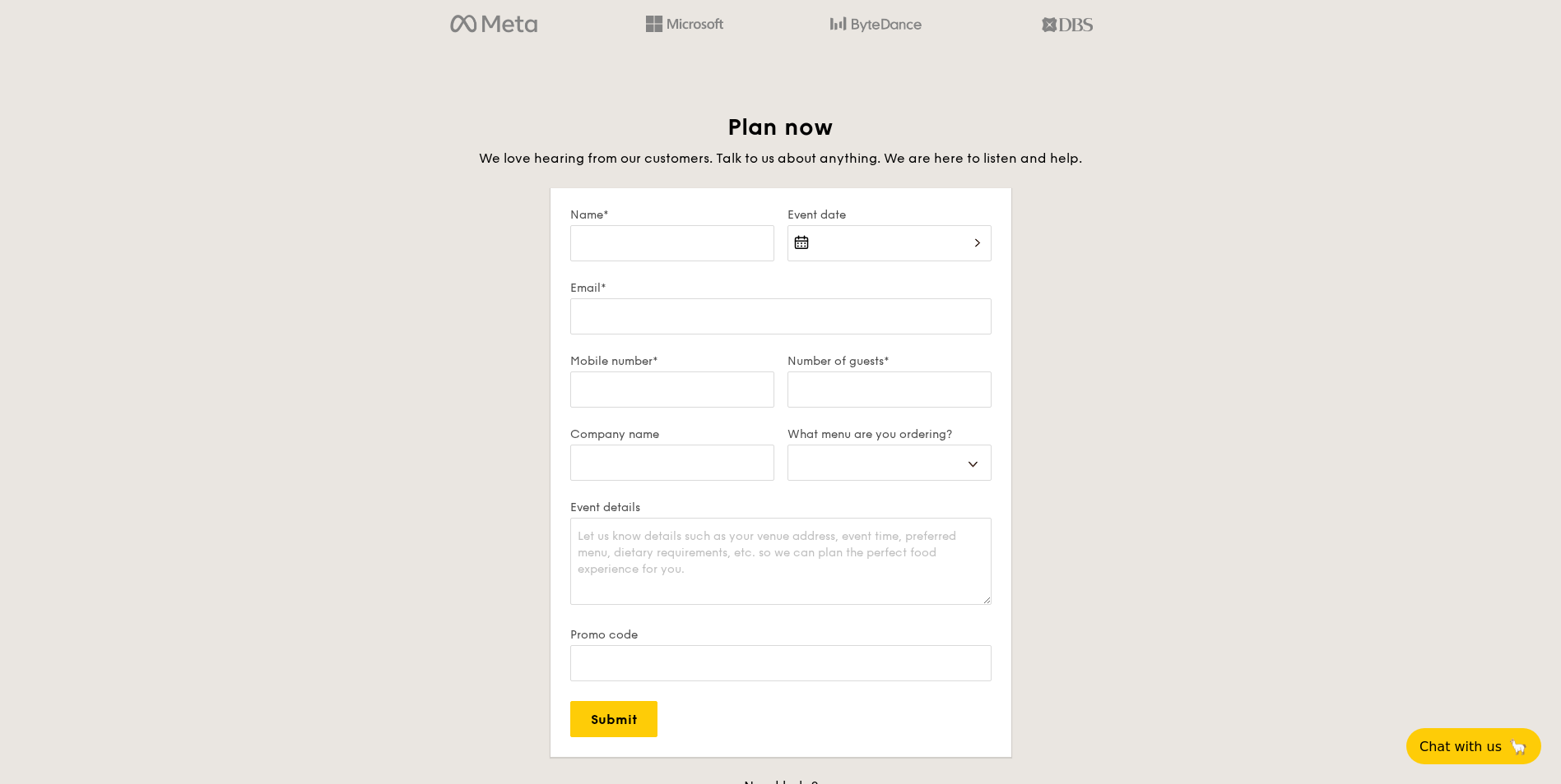
scroll to position [2631, 0]
